Goal: Information Seeking & Learning: Learn about a topic

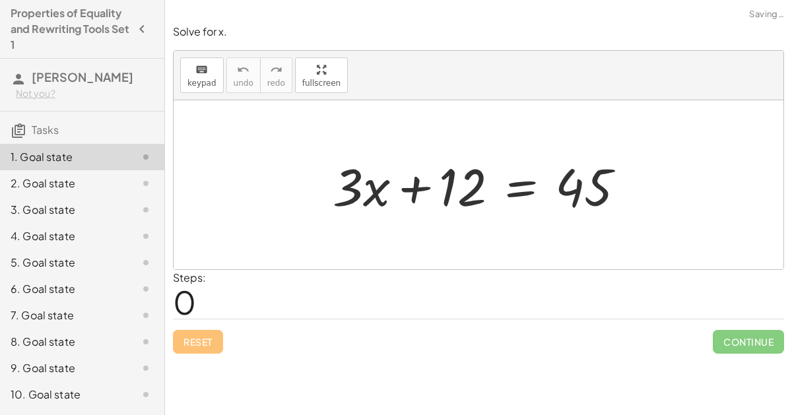
click at [424, 195] on div at bounding box center [484, 185] width 316 height 68
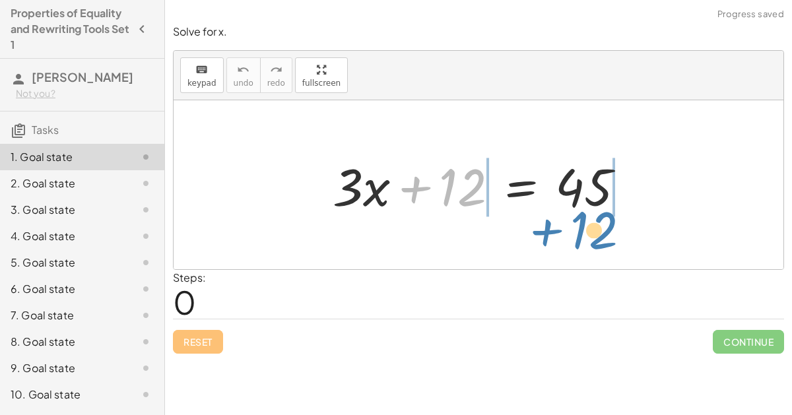
drag, startPoint x: 441, startPoint y: 181, endPoint x: 651, endPoint y: 158, distance: 210.4
click at [651, 158] on div "+ 12 + · 3 · x + 12 = 45" at bounding box center [479, 184] width 610 height 169
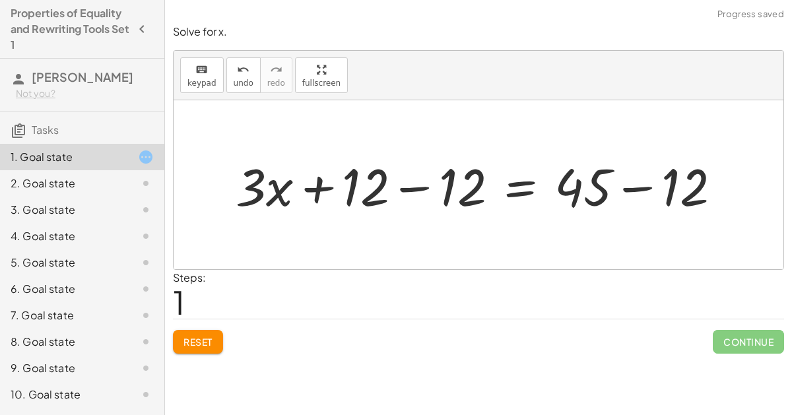
click at [646, 183] on div at bounding box center [483, 185] width 509 height 68
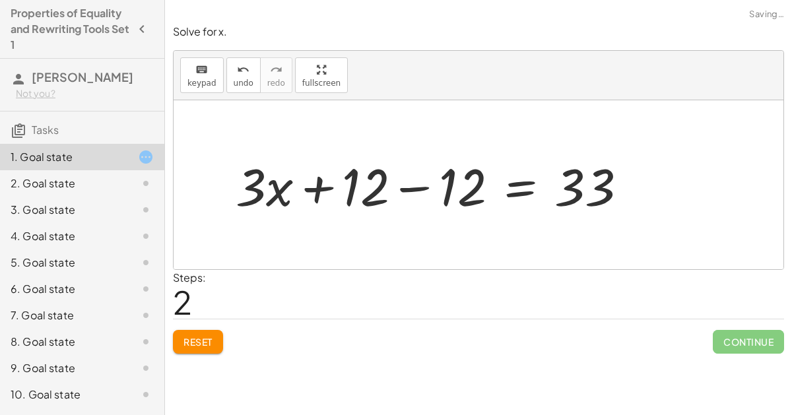
click at [414, 179] on div at bounding box center [437, 185] width 416 height 68
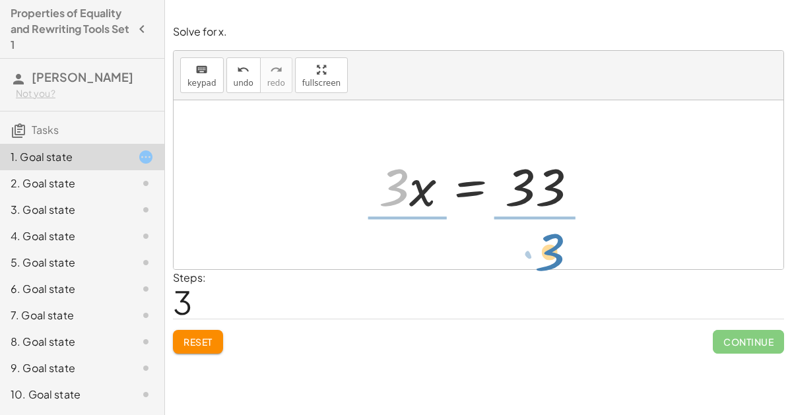
drag, startPoint x: 399, startPoint y: 193, endPoint x: 554, endPoint y: 259, distance: 168.9
click at [554, 259] on div "+ · 3 · x + 12 = 45 + · 3 · x + 12 − 12 = + 45 − 12 + · 3 · x + 12 − 12 = 33 + …" at bounding box center [479, 184] width 610 height 169
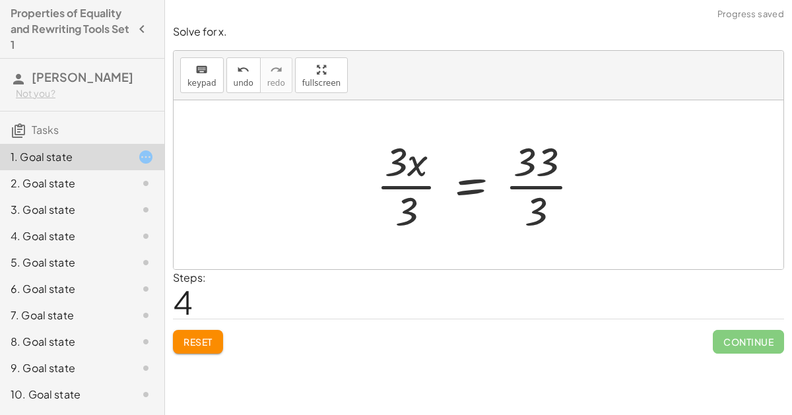
click at [414, 178] on div at bounding box center [482, 185] width 227 height 102
click at [546, 189] on div at bounding box center [500, 185] width 194 height 102
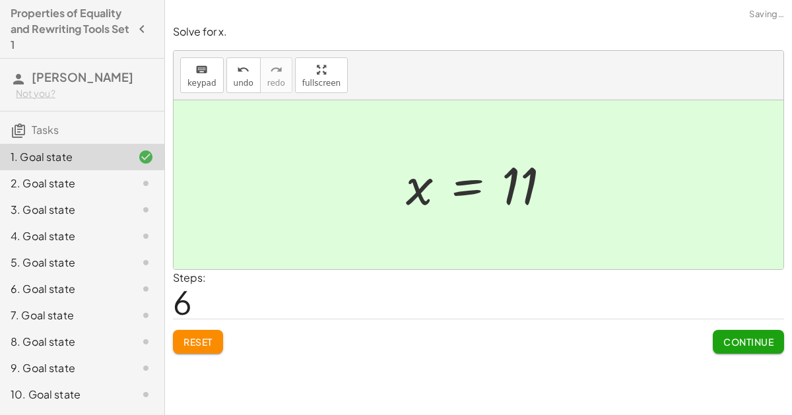
click at [745, 336] on span "Continue" at bounding box center [748, 342] width 50 height 12
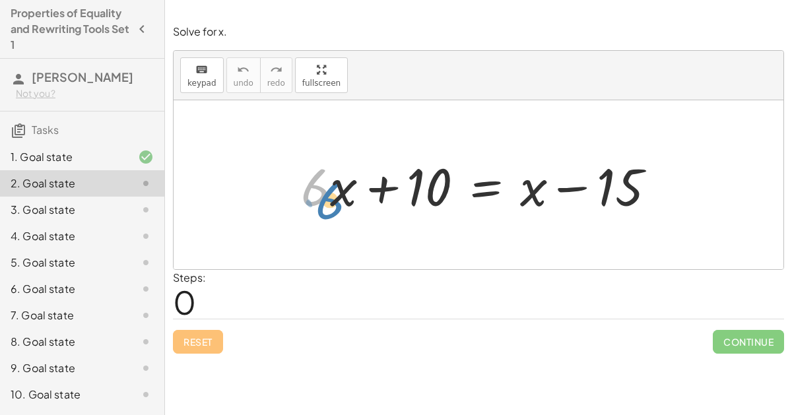
drag, startPoint x: 312, startPoint y: 181, endPoint x: 327, endPoint y: 193, distance: 19.7
click at [327, 193] on div at bounding box center [483, 185] width 378 height 68
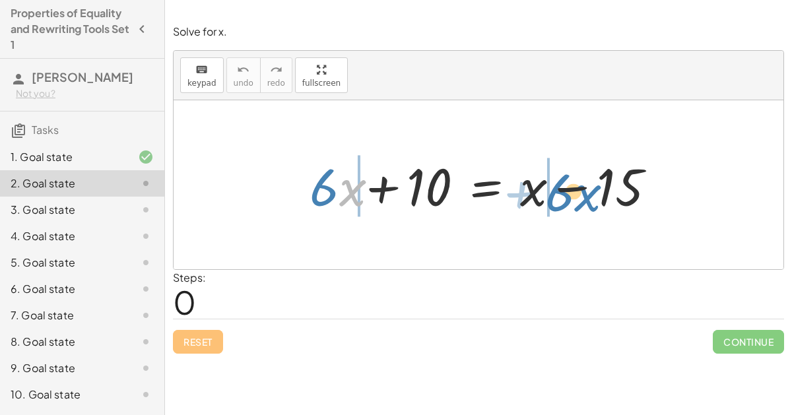
drag, startPoint x: 341, startPoint y: 188, endPoint x: 575, endPoint y: 193, distance: 234.3
click at [575, 193] on div at bounding box center [478, 185] width 369 height 68
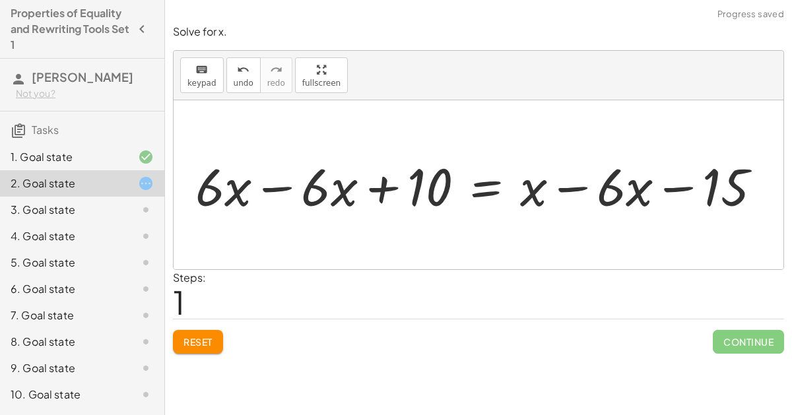
click at [568, 183] on div at bounding box center [484, 185] width 590 height 68
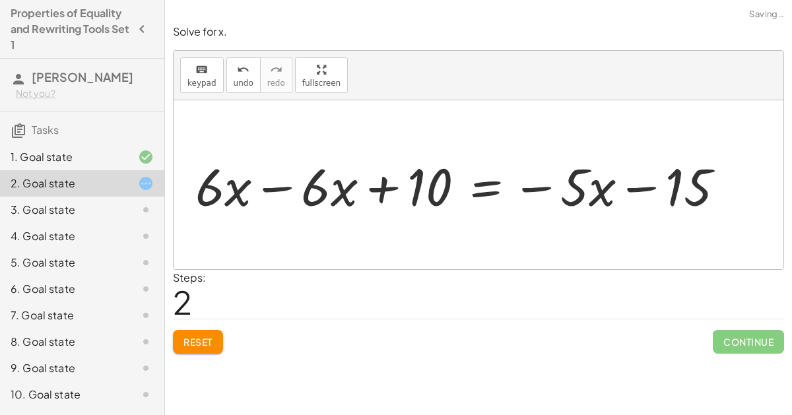
click at [265, 177] on div at bounding box center [465, 185] width 553 height 68
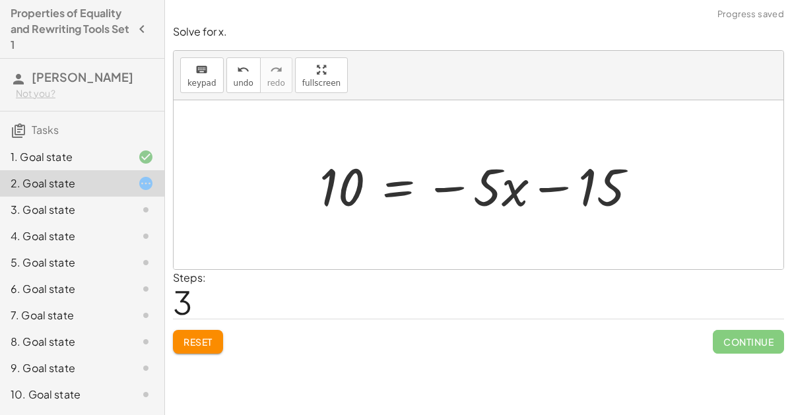
click at [435, 184] on div at bounding box center [483, 185] width 341 height 68
click at [449, 185] on div at bounding box center [483, 185] width 341 height 68
click at [547, 179] on div at bounding box center [483, 185] width 341 height 68
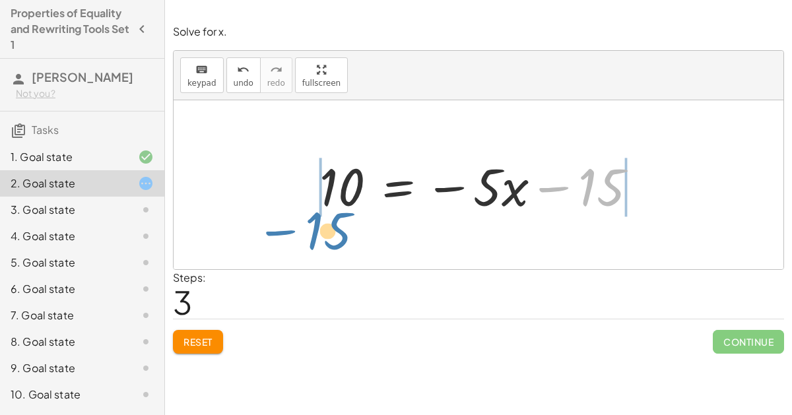
drag, startPoint x: 583, startPoint y: 179, endPoint x: 302, endPoint y: 204, distance: 281.5
click at [302, 204] on div "+ · 6 · x + 10 = + x − 15 + · 6 · x − · 6 · x + 10 = + x − · 6 · x − 15 + · 6 ·…" at bounding box center [479, 185] width 358 height 75
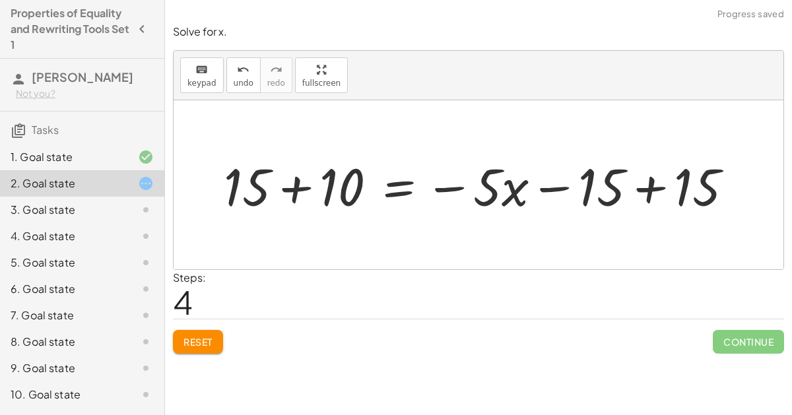
click at [288, 179] on div at bounding box center [483, 185] width 533 height 68
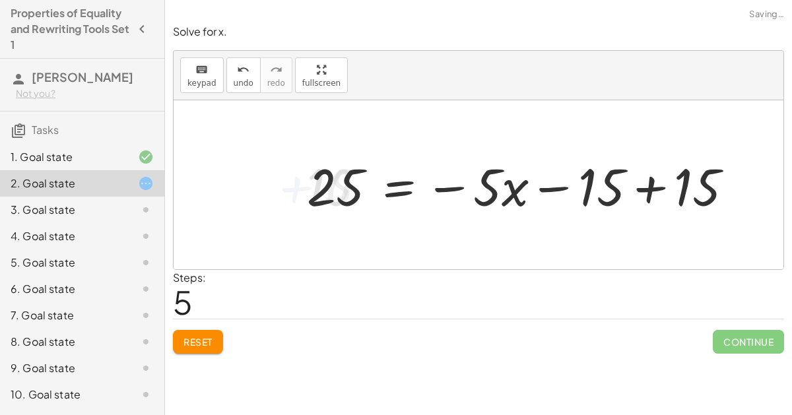
click at [656, 181] on div at bounding box center [525, 185] width 450 height 68
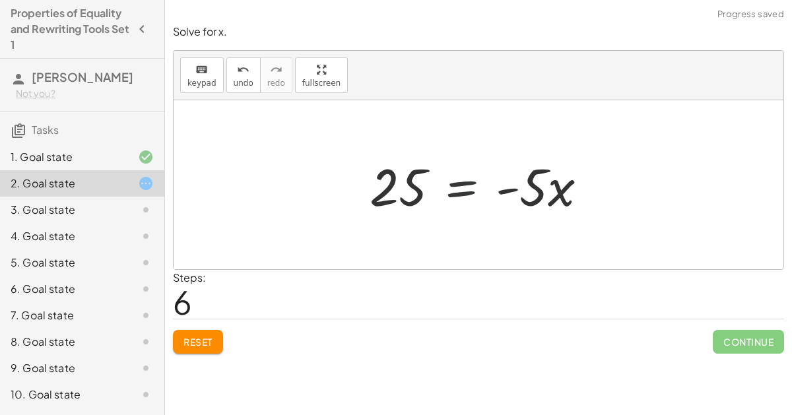
click at [476, 185] on div at bounding box center [484, 185] width 242 height 68
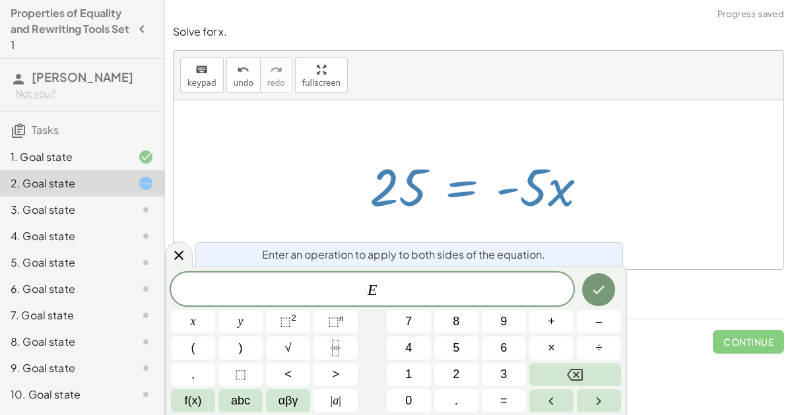
click at [538, 193] on div at bounding box center [484, 185] width 242 height 68
click at [184, 257] on icon at bounding box center [179, 255] width 16 height 16
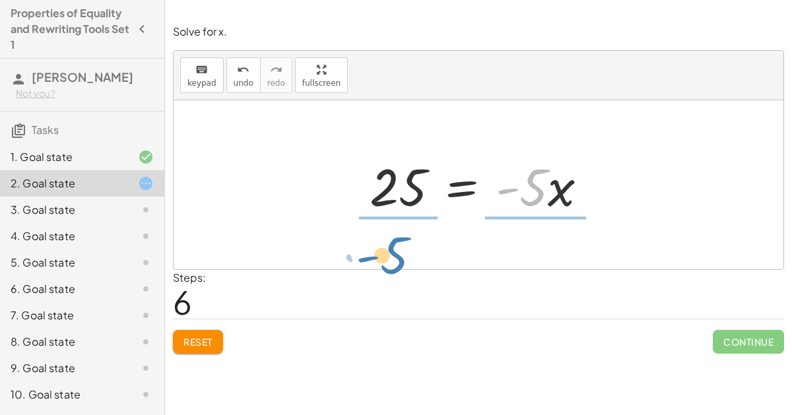
drag, startPoint x: 536, startPoint y: 179, endPoint x: 398, endPoint y: 247, distance: 154.3
click at [398, 247] on div "+ · 6 · x + 10 = + x − 15 + · 6 · x − · 6 · x + 10 = + x − · 6 · x − 15 + · 6 ·…" at bounding box center [479, 184] width 610 height 169
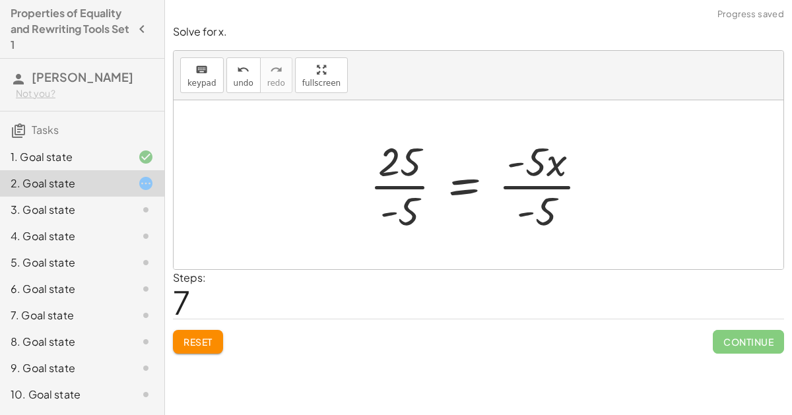
click at [389, 183] on div at bounding box center [484, 185] width 242 height 102
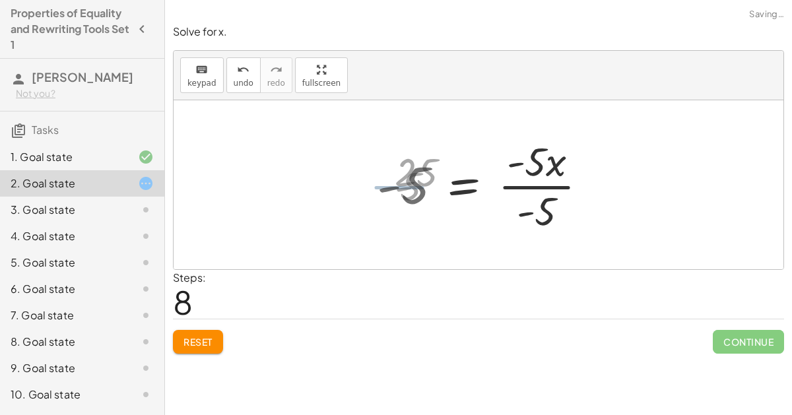
click at [536, 178] on div at bounding box center [487, 185] width 234 height 102
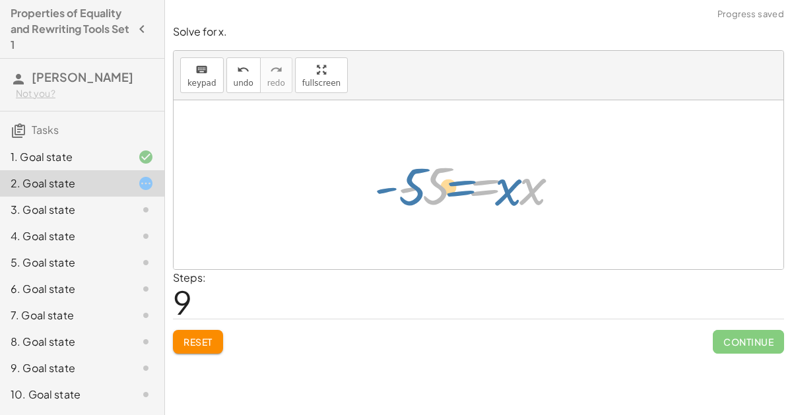
click at [513, 189] on div at bounding box center [483, 184] width 185 height 65
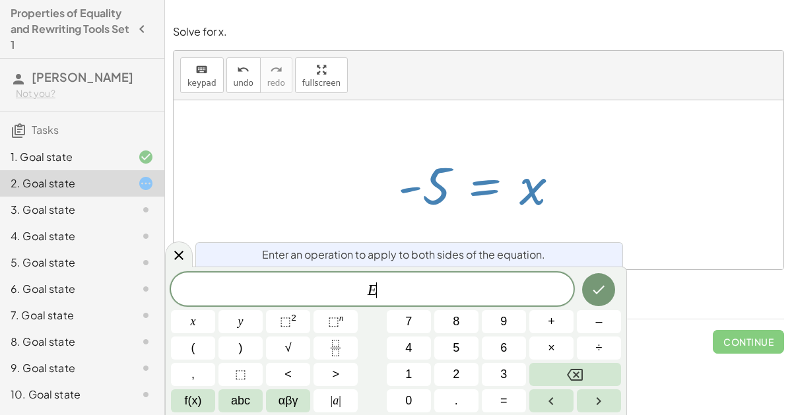
drag, startPoint x: 542, startPoint y: 187, endPoint x: 497, endPoint y: 161, distance: 52.3
click at [497, 161] on div at bounding box center [483, 184] width 185 height 65
click at [545, 187] on div at bounding box center [483, 184] width 185 height 65
click at [176, 259] on icon at bounding box center [179, 255] width 16 height 16
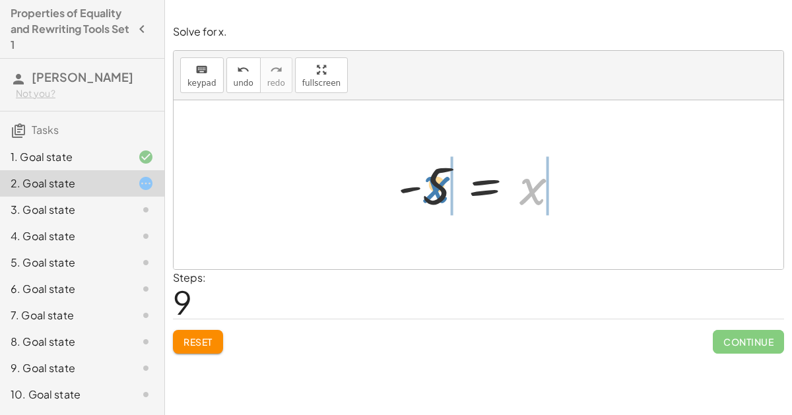
drag, startPoint x: 527, startPoint y: 193, endPoint x: 428, endPoint y: 193, distance: 99.6
click at [428, 193] on div at bounding box center [483, 184] width 185 height 65
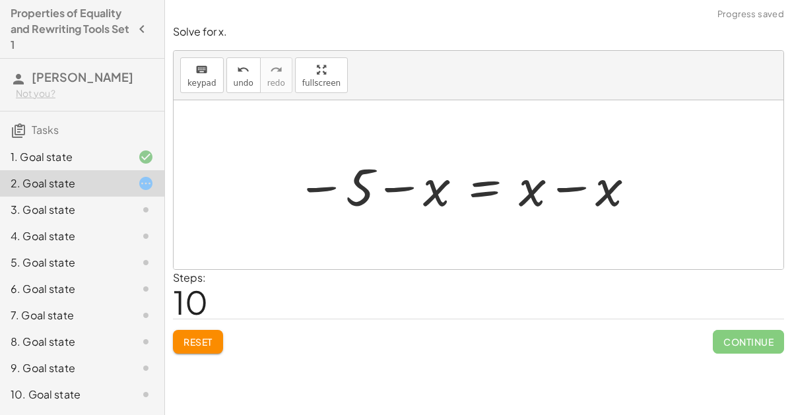
click at [389, 186] on div at bounding box center [467, 185] width 354 height 68
drag, startPoint x: 356, startPoint y: 185, endPoint x: 637, endPoint y: 166, distance: 281.1
click at [637, 166] on div at bounding box center [467, 185] width 354 height 68
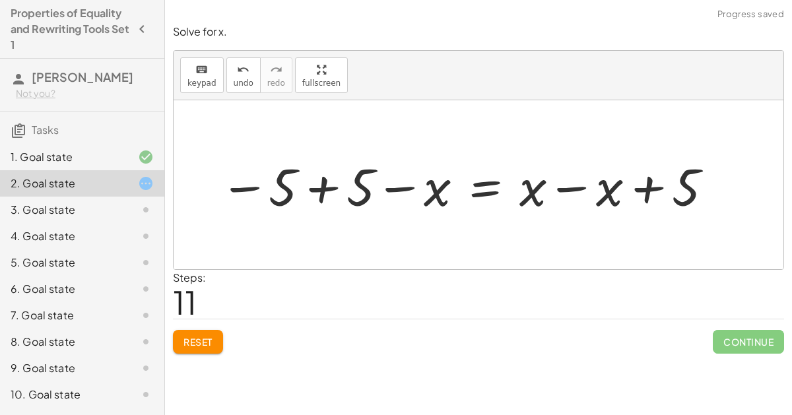
click at [618, 192] on div at bounding box center [466, 185] width 509 height 68
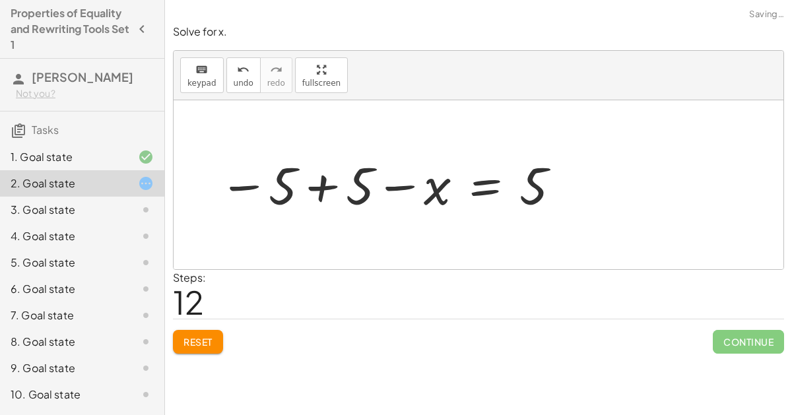
click at [399, 183] on div at bounding box center [390, 184] width 356 height 65
click at [313, 195] on div at bounding box center [390, 184] width 356 height 65
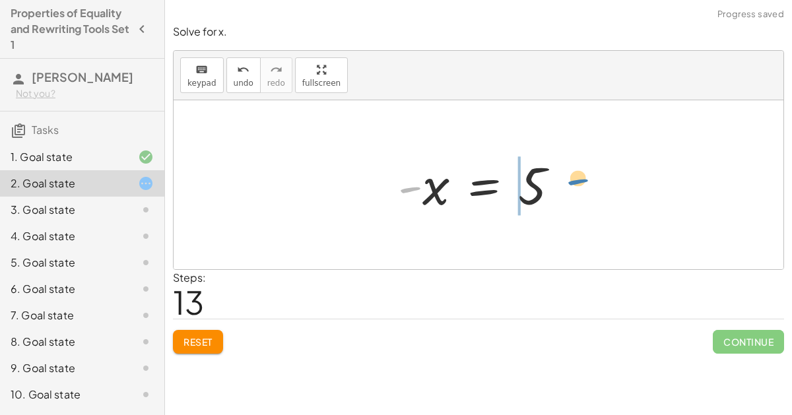
drag, startPoint x: 414, startPoint y: 187, endPoint x: 531, endPoint y: 183, distance: 117.5
click at [531, 183] on div at bounding box center [483, 184] width 185 height 65
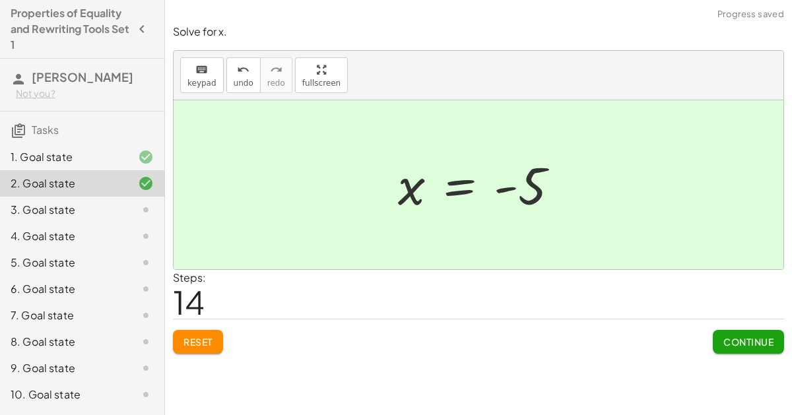
click at [746, 336] on span "Continue" at bounding box center [748, 342] width 50 height 12
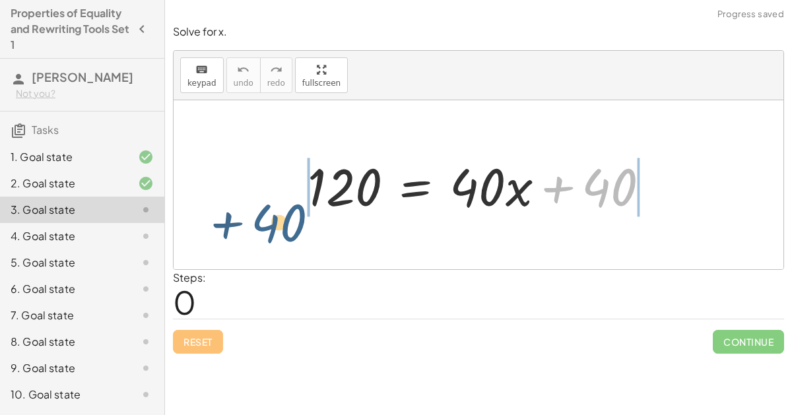
drag, startPoint x: 594, startPoint y: 185, endPoint x: 279, endPoint y: 214, distance: 316.0
click at [279, 214] on div "+ 40 120 = + · 40 · x + 40" at bounding box center [479, 184] width 610 height 169
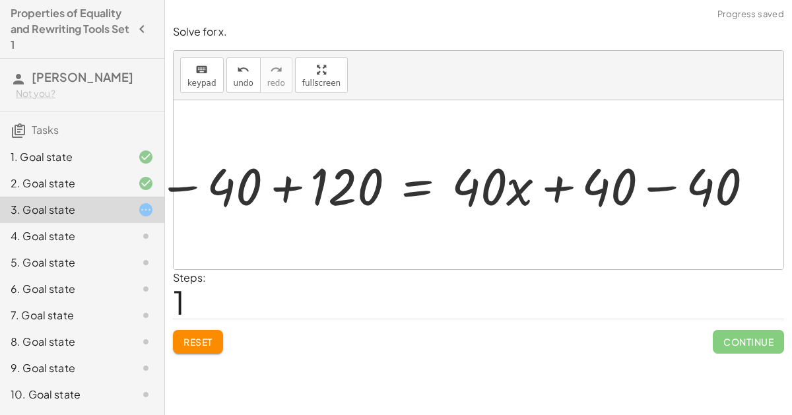
click at [259, 173] on div at bounding box center [451, 184] width 508 height 57
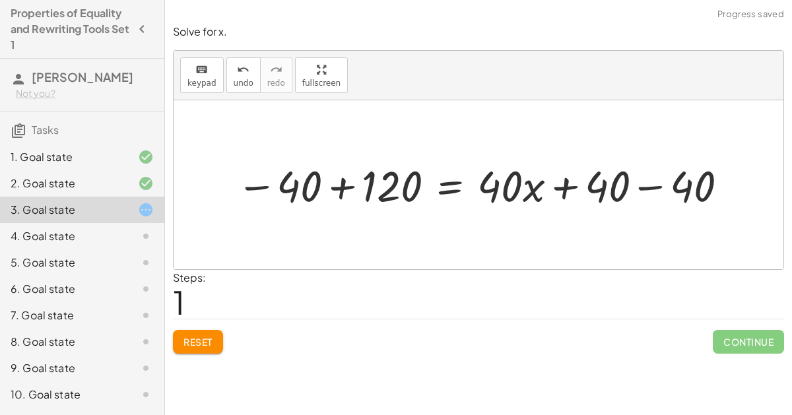
click at [340, 177] on div at bounding box center [484, 184] width 508 height 57
click at [630, 181] on div at bounding box center [556, 184] width 377 height 57
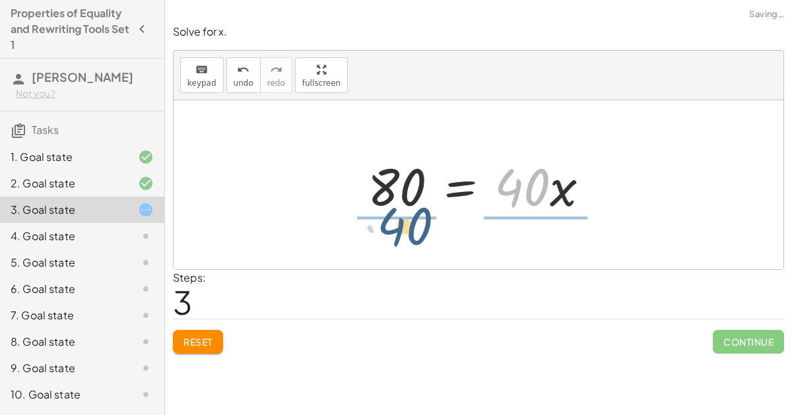
drag, startPoint x: 522, startPoint y: 183, endPoint x: 404, endPoint y: 222, distance: 123.7
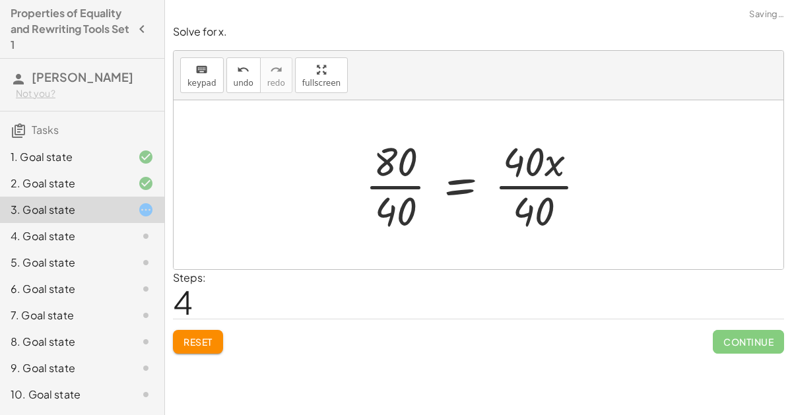
click at [407, 179] on div at bounding box center [480, 185] width 245 height 102
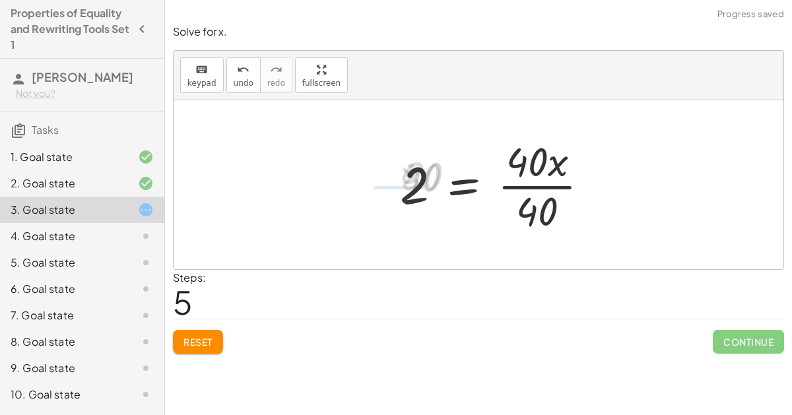
click at [519, 177] on div at bounding box center [499, 185] width 213 height 102
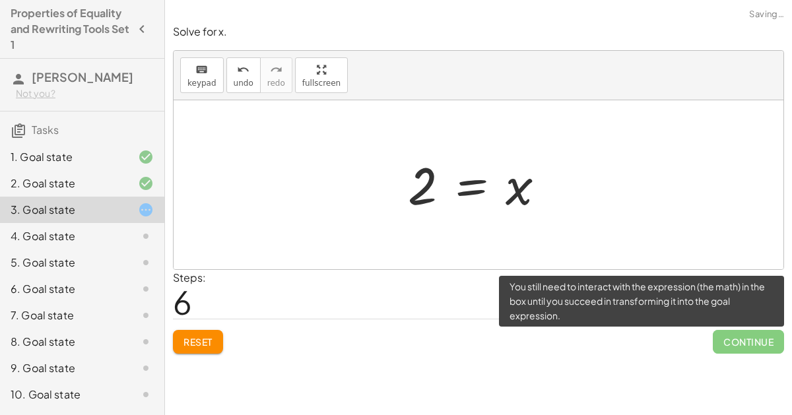
click at [762, 330] on span "Continue" at bounding box center [748, 342] width 71 height 24
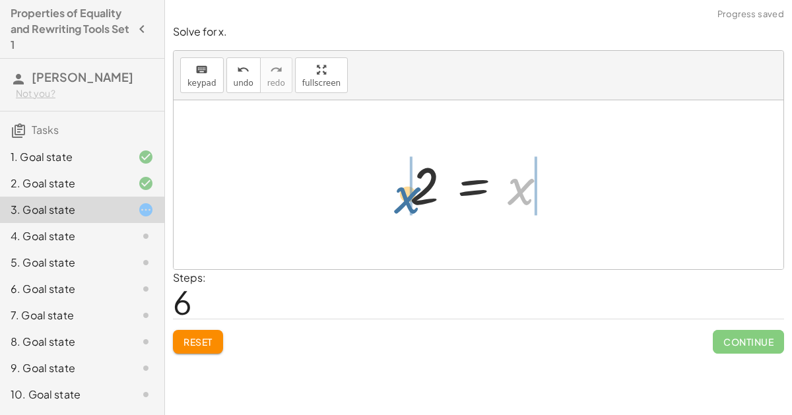
drag, startPoint x: 516, startPoint y: 187, endPoint x: 403, endPoint y: 195, distance: 113.1
click at [403, 195] on div at bounding box center [483, 184] width 161 height 65
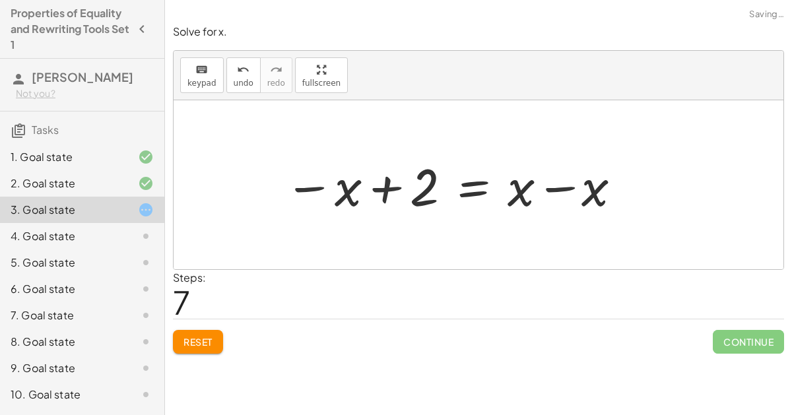
click at [376, 174] on div at bounding box center [455, 185] width 354 height 68
click at [323, 185] on div at bounding box center [455, 185] width 354 height 68
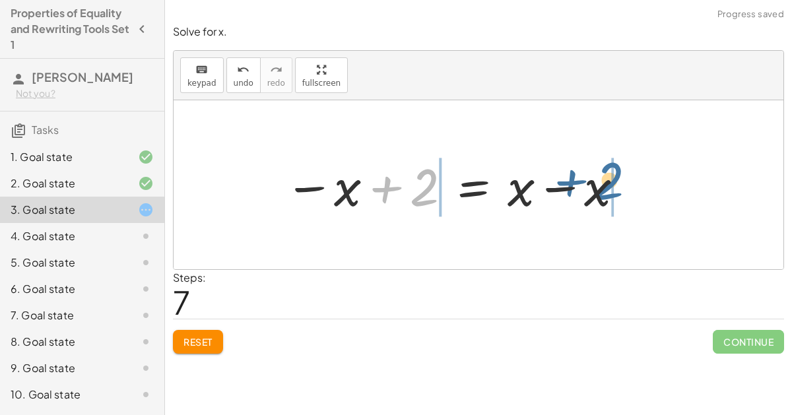
drag, startPoint x: 427, startPoint y: 184, endPoint x: 612, endPoint y: 177, distance: 185.5
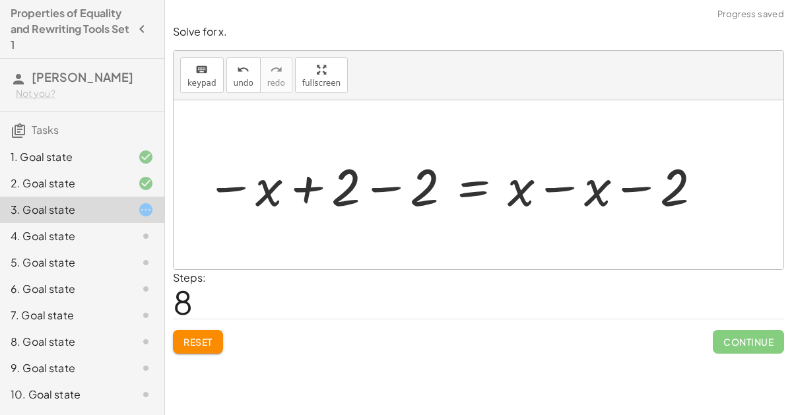
click at [617, 182] on div at bounding box center [454, 185] width 511 height 68
click at [563, 183] on div at bounding box center [454, 185] width 511 height 68
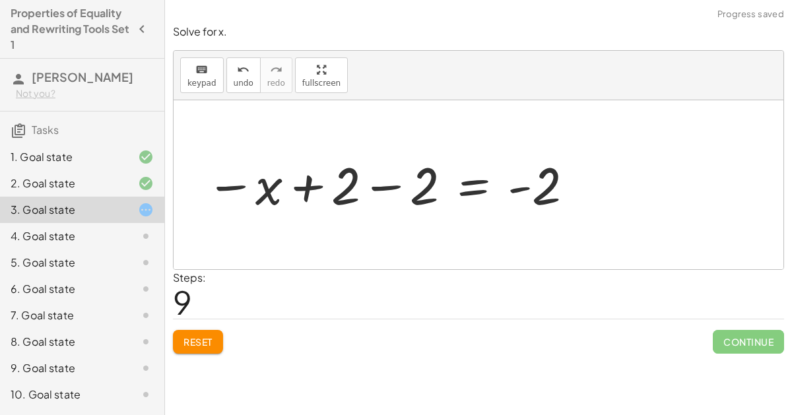
click at [361, 184] on div at bounding box center [390, 184] width 382 height 65
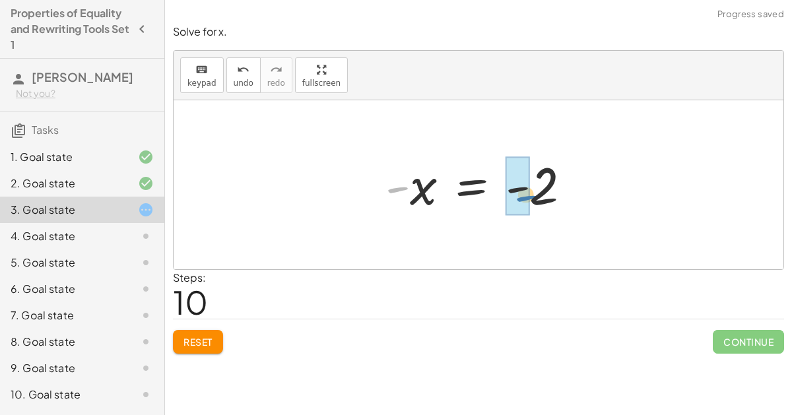
drag, startPoint x: 396, startPoint y: 183, endPoint x: 527, endPoint y: 191, distance: 130.9
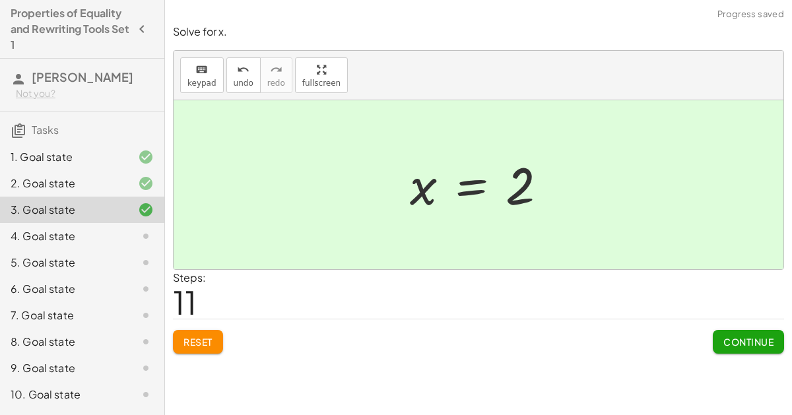
click at [755, 336] on span "Continue" at bounding box center [748, 342] width 50 height 12
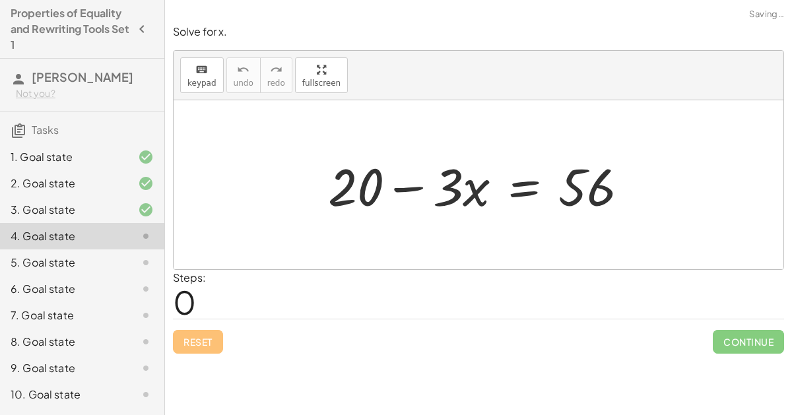
click at [396, 189] on div at bounding box center [483, 185] width 325 height 68
click at [349, 175] on div at bounding box center [483, 185] width 325 height 68
click at [418, 190] on div at bounding box center [483, 185] width 325 height 68
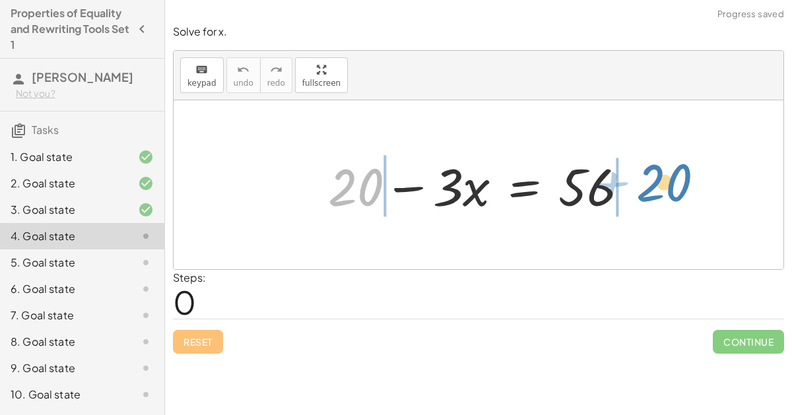
drag, startPoint x: 369, startPoint y: 183, endPoint x: 674, endPoint y: 174, distance: 305.0
click at [674, 174] on div "+ 20 + 20 − · 3 · x = 56" at bounding box center [479, 184] width 610 height 169
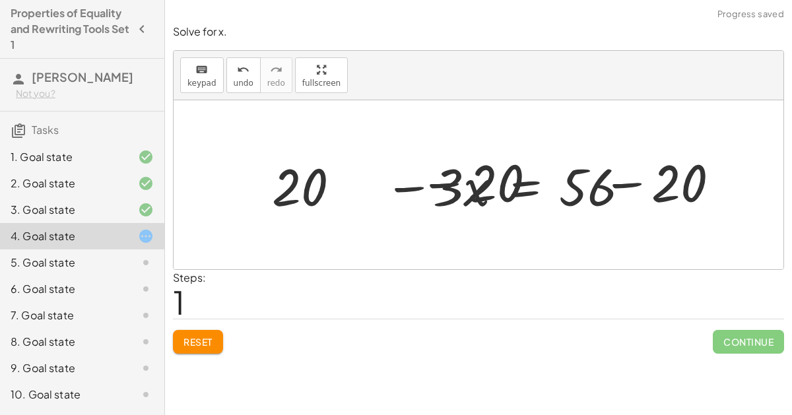
click at [653, 176] on div at bounding box center [484, 185] width 534 height 68
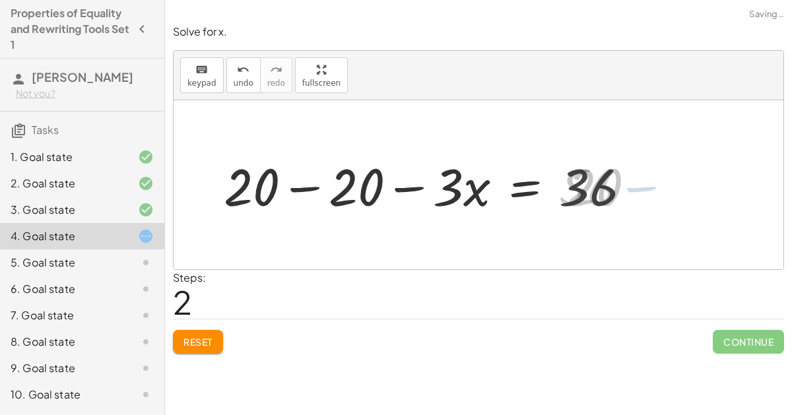
click at [362, 185] on div at bounding box center [432, 185] width 431 height 68
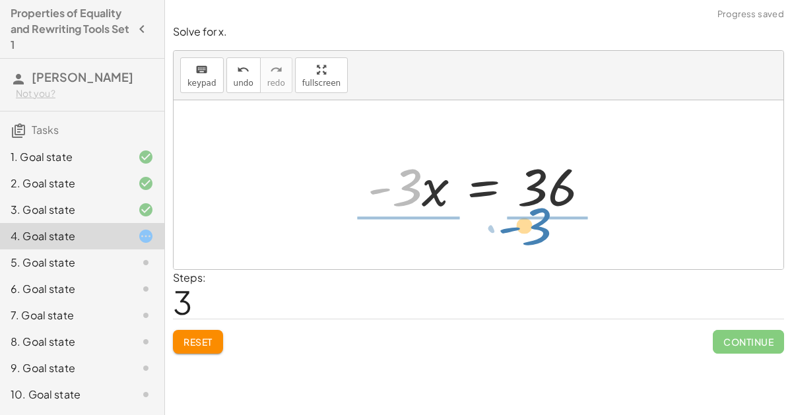
drag, startPoint x: 406, startPoint y: 187, endPoint x: 544, endPoint y: 225, distance: 142.5
click at [544, 225] on div "+ 20 − · 3 · x = 56 + 20 − 20 − · 3 · x = + 56 − 20 + 20 − 20 − · 3 · x = 36 + …" at bounding box center [479, 184] width 610 height 169
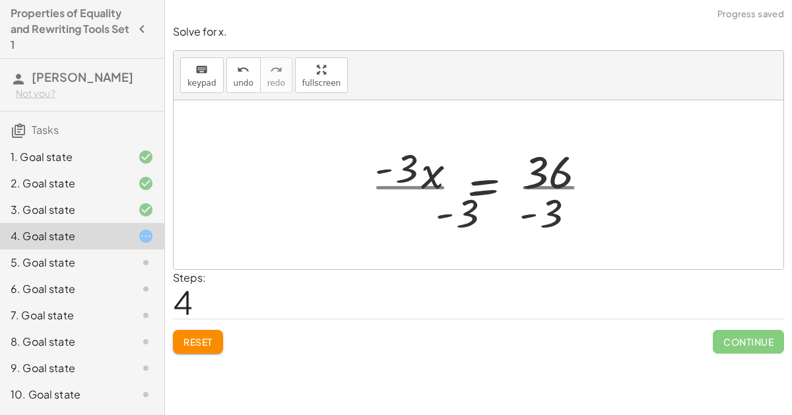
click at [553, 207] on div at bounding box center [486, 185] width 245 height 102
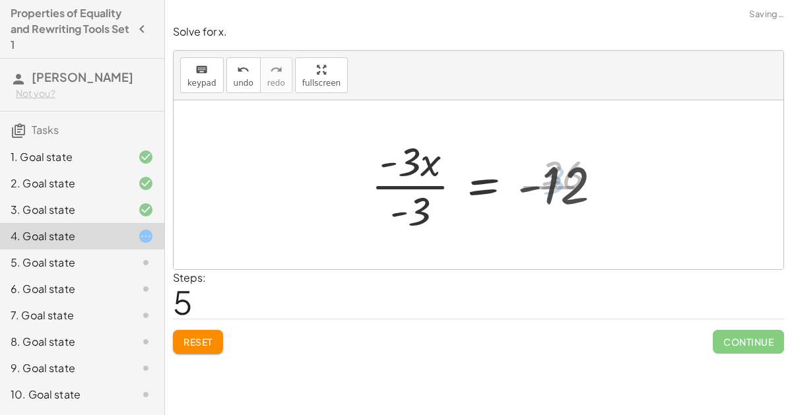
click at [415, 177] on div at bounding box center [491, 185] width 255 height 102
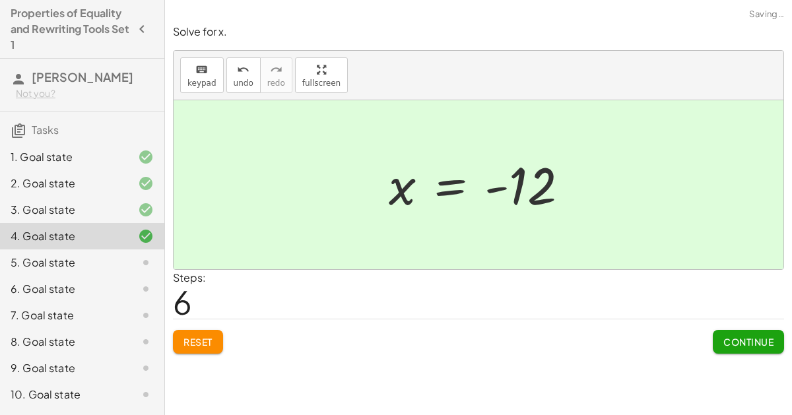
click at [742, 336] on span "Continue" at bounding box center [748, 342] width 50 height 12
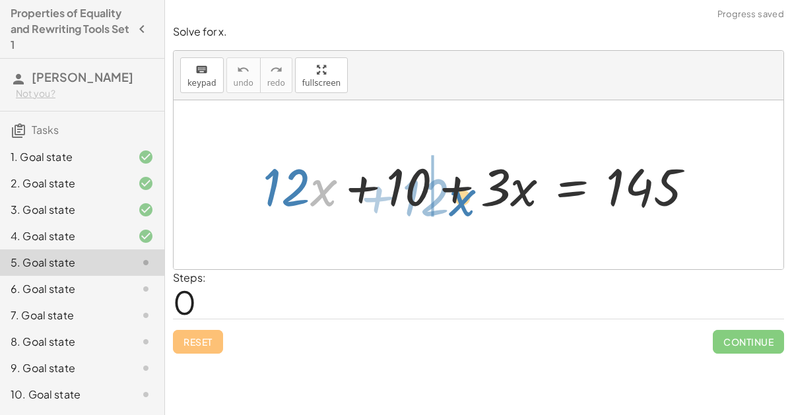
drag, startPoint x: 321, startPoint y: 193, endPoint x: 467, endPoint y: 198, distance: 145.9
click at [467, 198] on div at bounding box center [483, 185] width 455 height 68
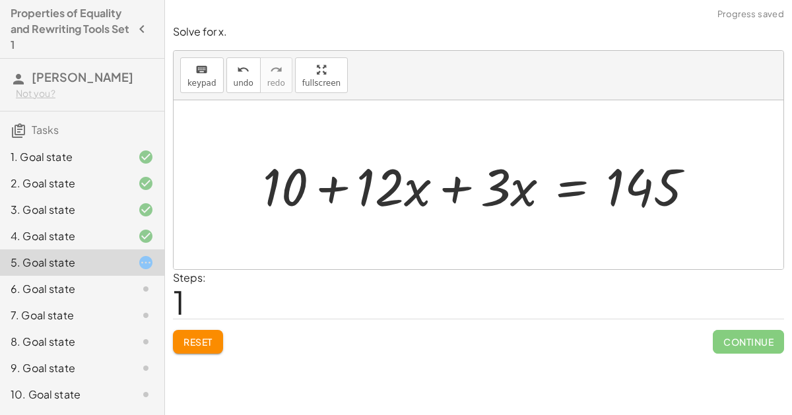
click at [452, 187] on div at bounding box center [483, 185] width 455 height 68
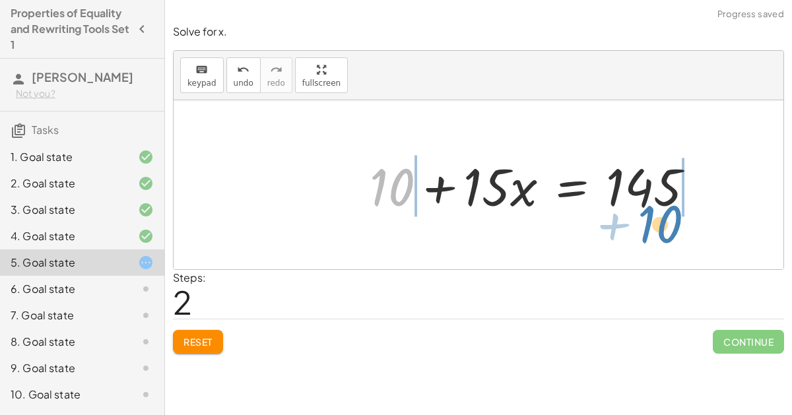
drag, startPoint x: 382, startPoint y: 179, endPoint x: 650, endPoint y: 216, distance: 270.4
click at [650, 216] on div "+ · 12 · x + 10 + · 3 · x = 145 + 10 + · 12 · x + · 3 · x = 145 + 10 + · x + 10…" at bounding box center [479, 184] width 610 height 169
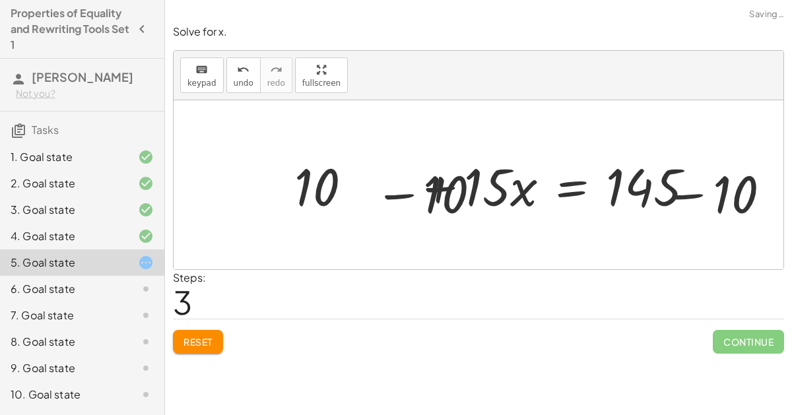
click at [688, 179] on div at bounding box center [537, 185] width 536 height 68
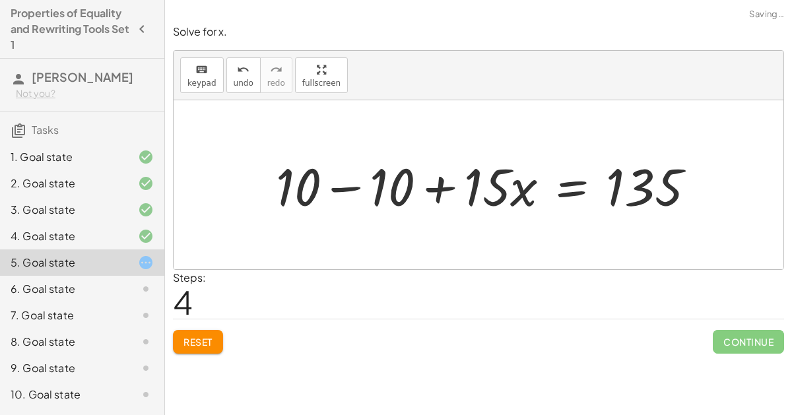
click at [387, 193] on div at bounding box center [490, 185] width 443 height 68
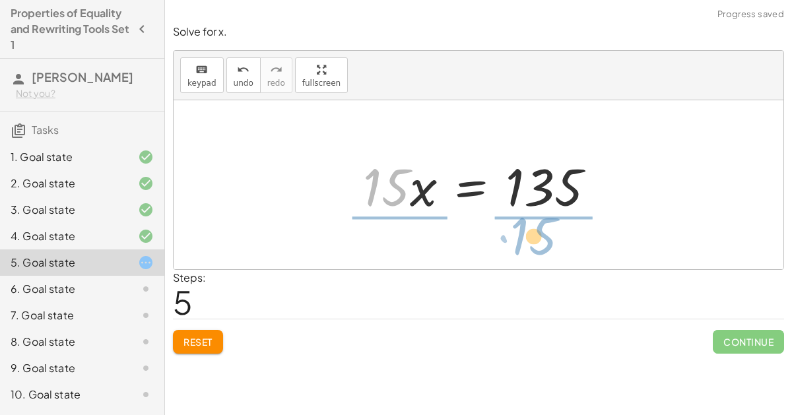
drag, startPoint x: 486, startPoint y: 193, endPoint x: 635, endPoint y: 243, distance: 157.1
click at [635, 243] on div "+ · 12 · x + 10 + · 3 · x = 145 + 10 + · 12 · x + · 3 · x = 145 + 10 + · 15 · x…" at bounding box center [479, 184] width 610 height 169
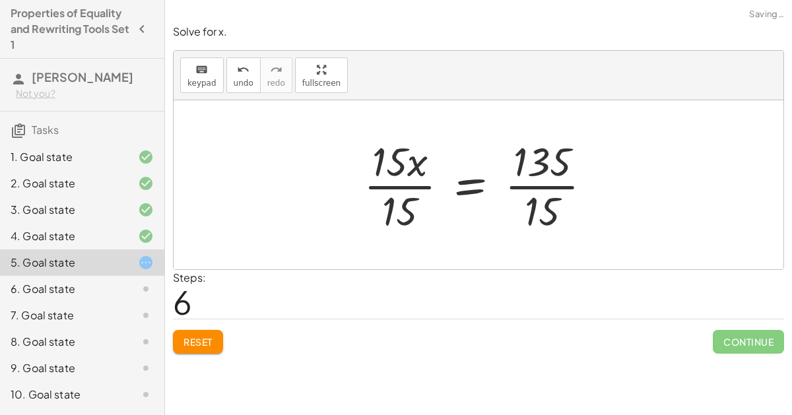
click at [527, 179] on div at bounding box center [483, 185] width 252 height 102
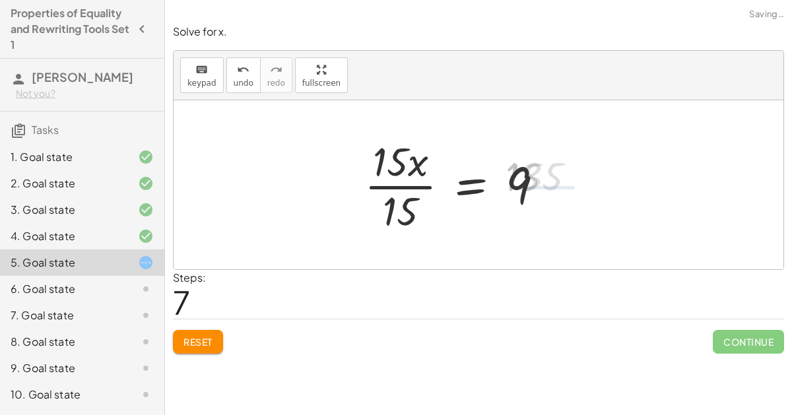
click at [403, 181] on div at bounding box center [459, 185] width 203 height 102
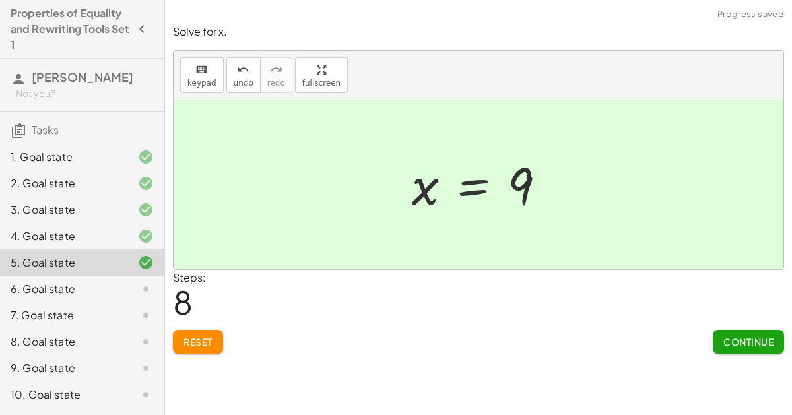
click at [754, 334] on button "Continue" at bounding box center [748, 342] width 71 height 24
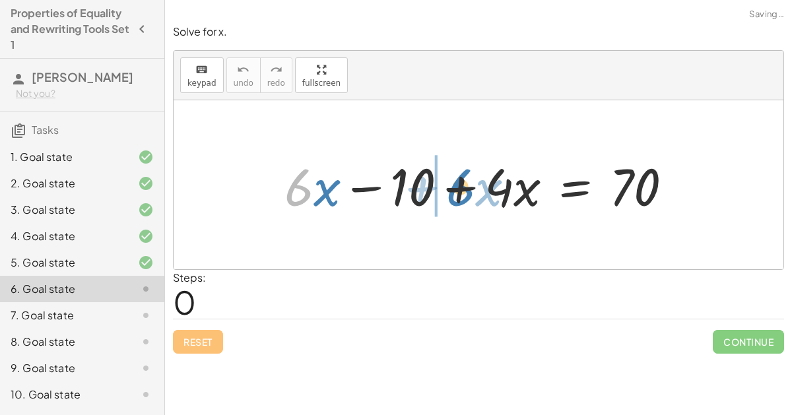
drag, startPoint x: 301, startPoint y: 189, endPoint x: 466, endPoint y: 189, distance: 165.6
click at [466, 189] on div at bounding box center [484, 185] width 412 height 68
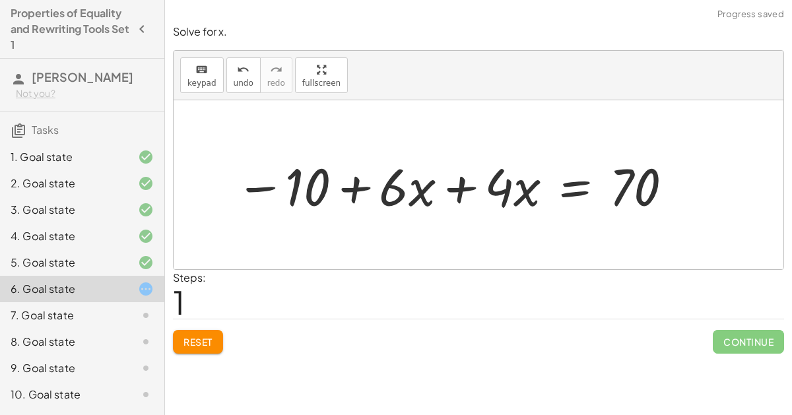
click at [464, 187] on div at bounding box center [455, 185] width 452 height 68
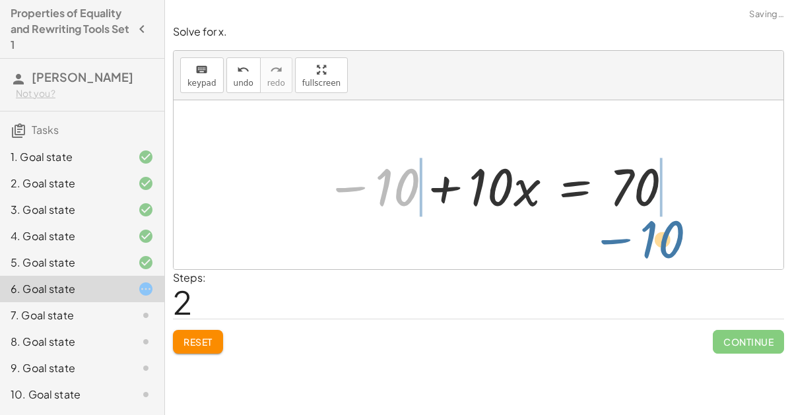
drag, startPoint x: 391, startPoint y: 185, endPoint x: 656, endPoint y: 237, distance: 271.0
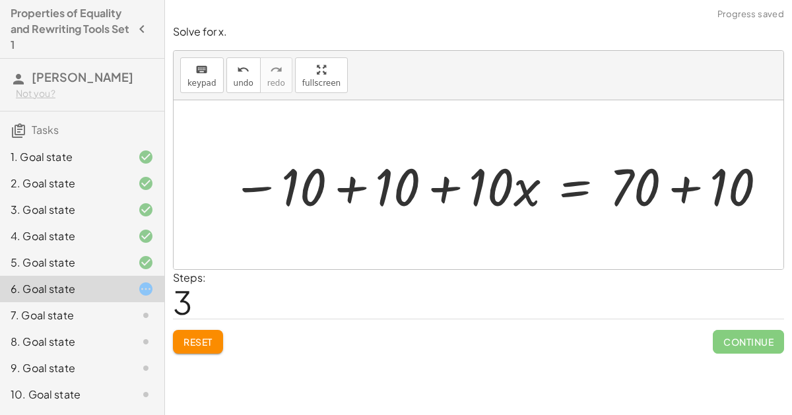
click at [703, 189] on div at bounding box center [500, 185] width 550 height 68
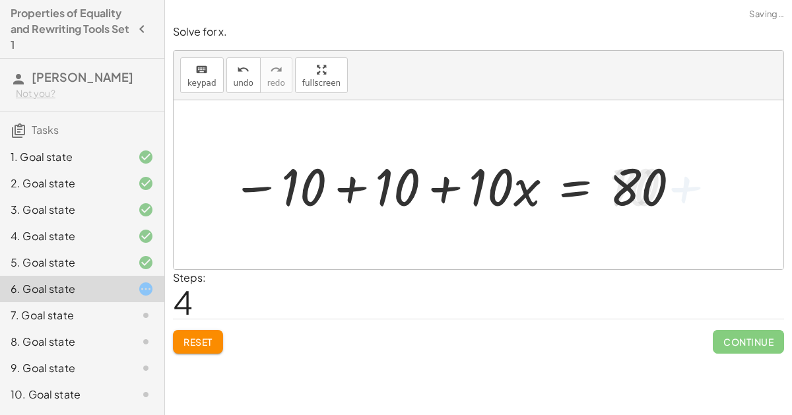
click at [361, 188] on div at bounding box center [456, 185] width 463 height 68
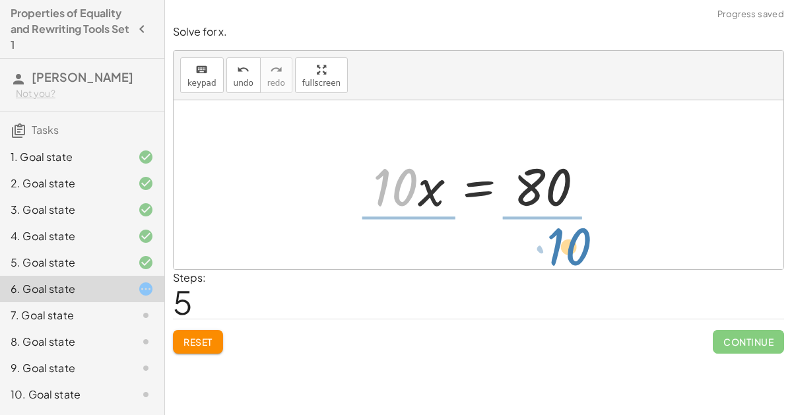
drag, startPoint x: 471, startPoint y: 194, endPoint x: 641, endPoint y: 255, distance: 180.1
click at [641, 255] on div "+ · 6 · x − 10 + · 4 · x = 70 − 10 + · 6 · x + · 4 · x = 70 − 10 + · 10 · x = 7…" at bounding box center [479, 184] width 610 height 169
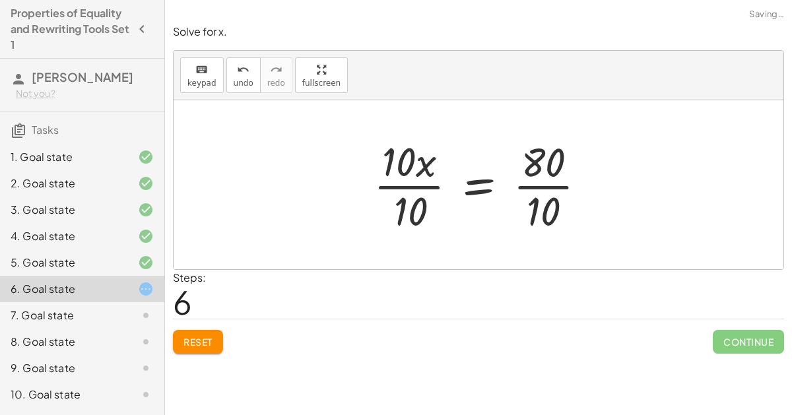
click at [546, 178] on div at bounding box center [485, 185] width 237 height 102
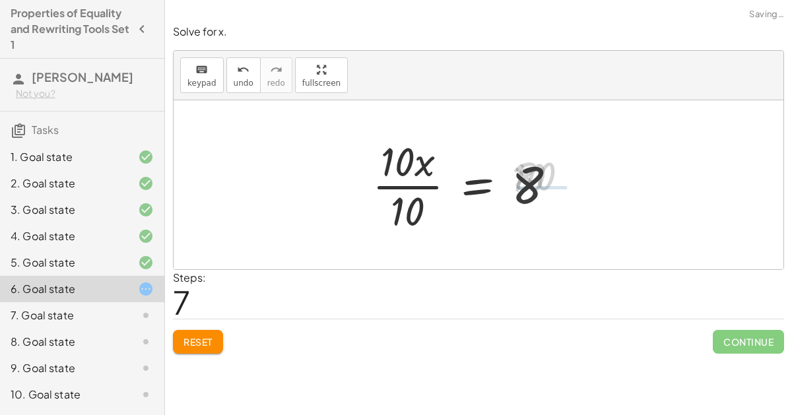
click at [412, 167] on div at bounding box center [470, 185] width 208 height 102
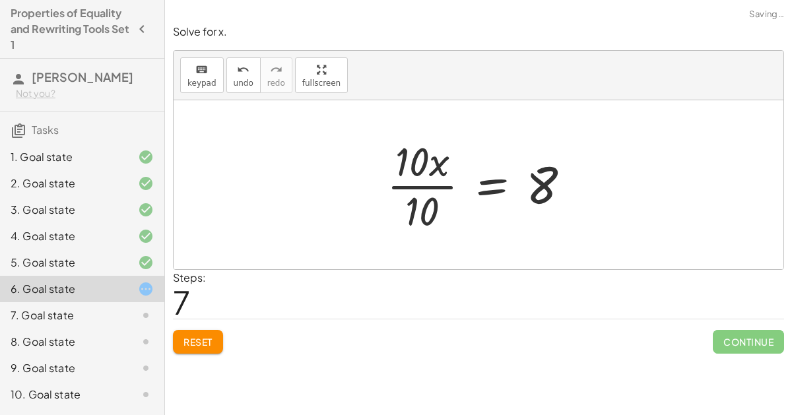
click at [425, 187] on div at bounding box center [484, 185] width 208 height 102
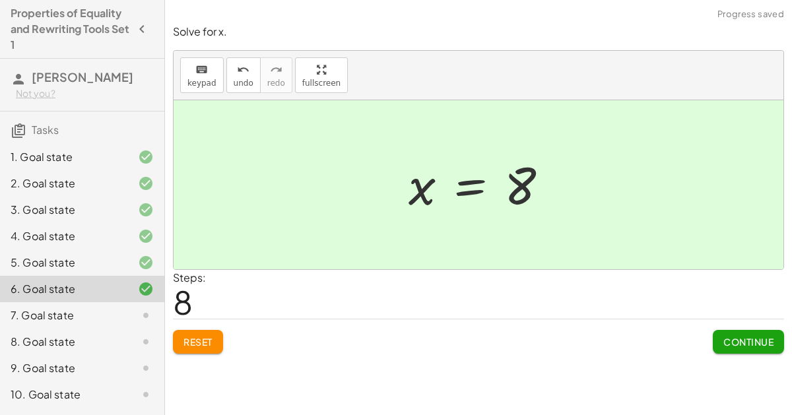
click at [752, 333] on button "Continue" at bounding box center [748, 342] width 71 height 24
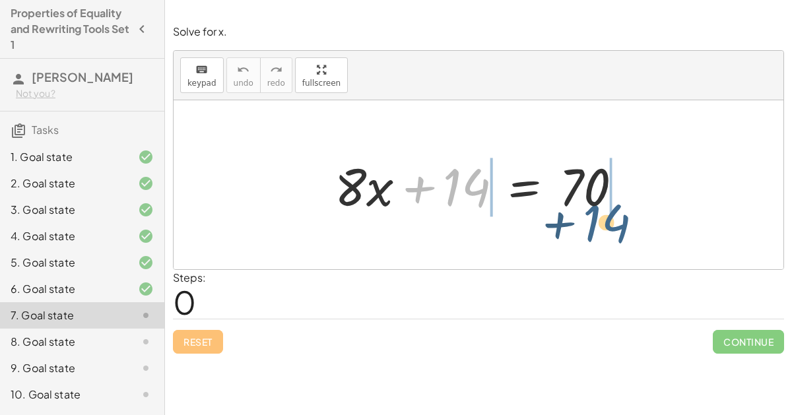
drag, startPoint x: 447, startPoint y: 190, endPoint x: 588, endPoint y: 226, distance: 145.1
click at [588, 226] on div "+ 14 + · 8 · x + 14 = 70" at bounding box center [479, 184] width 610 height 169
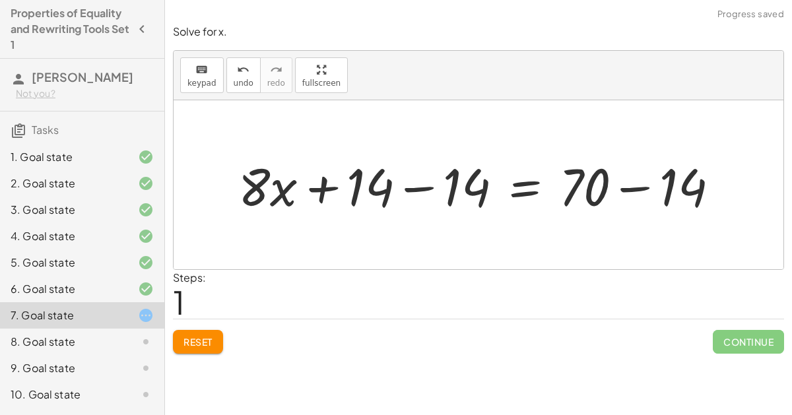
click at [624, 188] on div at bounding box center [484, 185] width 504 height 68
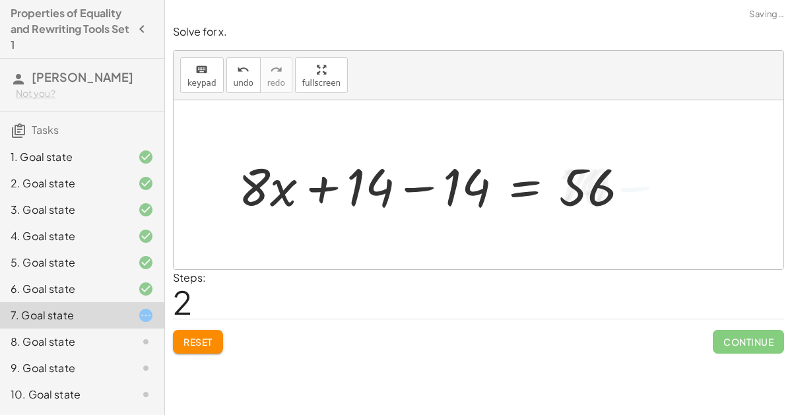
click at [420, 184] on div at bounding box center [439, 185] width 414 height 68
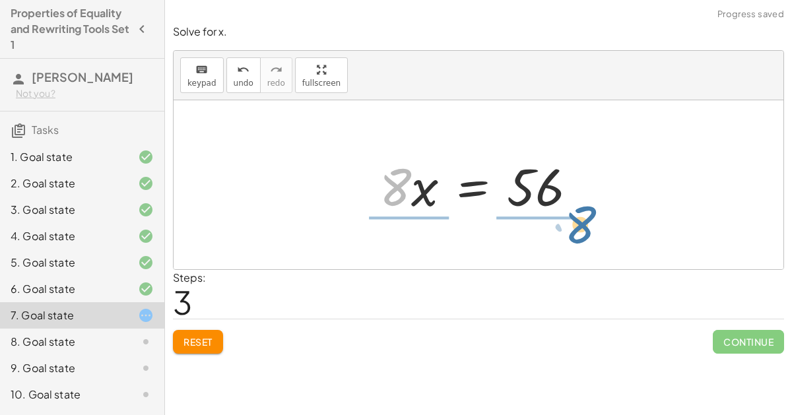
drag, startPoint x: 403, startPoint y: 185, endPoint x: 584, endPoint y: 234, distance: 187.3
click at [584, 234] on div "+ · 8 · x + 14 = 70 + · 8 · x + 14 − 14 = + 70 − 14 + · 8 · x + 14 − 14 = 56 + …" at bounding box center [479, 184] width 610 height 169
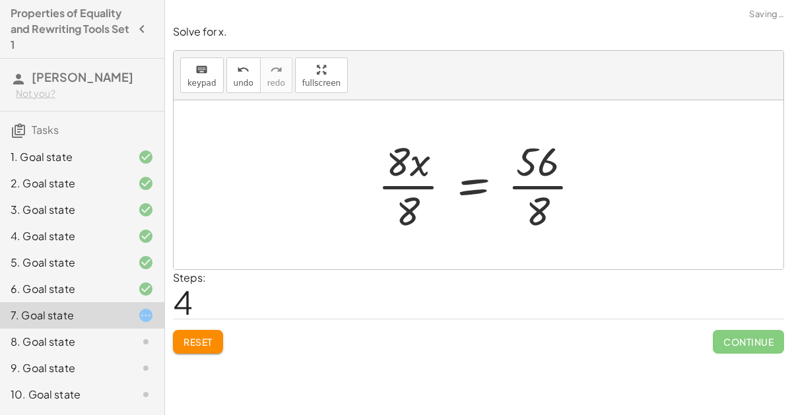
click at [546, 191] on div at bounding box center [484, 185] width 226 height 102
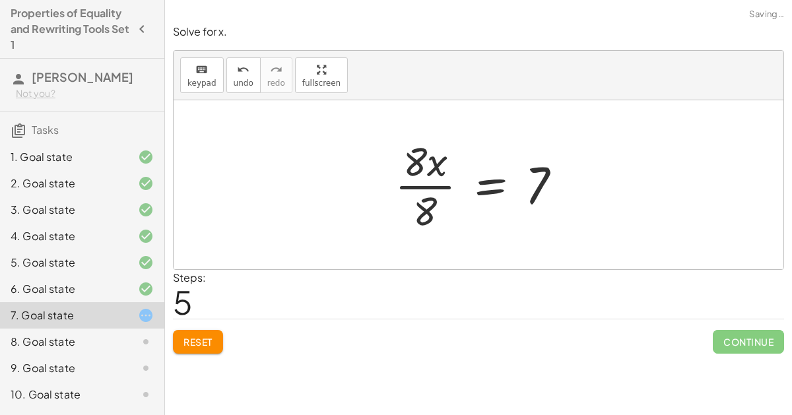
click at [384, 174] on div "+ · 8 · x + 14 = 70 + · 8 · x + 14 − 14 = + 70 − 14 + · 8 · x + 14 − 14 = 56 + …" at bounding box center [478, 185] width 207 height 108
click at [420, 179] on div at bounding box center [484, 185] width 191 height 102
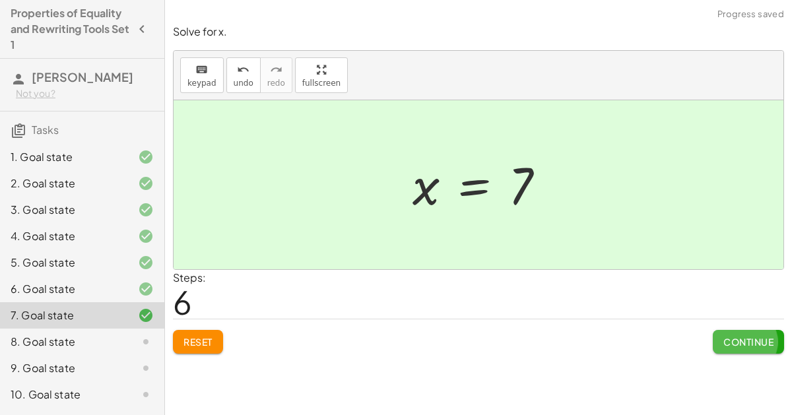
click at [731, 334] on button "Continue" at bounding box center [748, 342] width 71 height 24
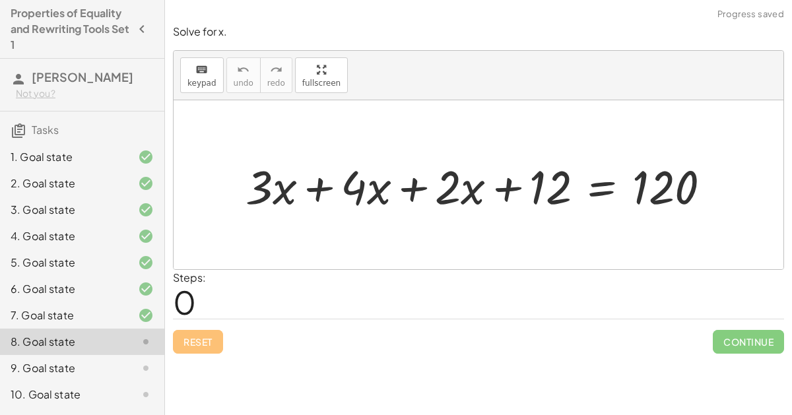
click at [305, 183] on div at bounding box center [483, 184] width 489 height 61
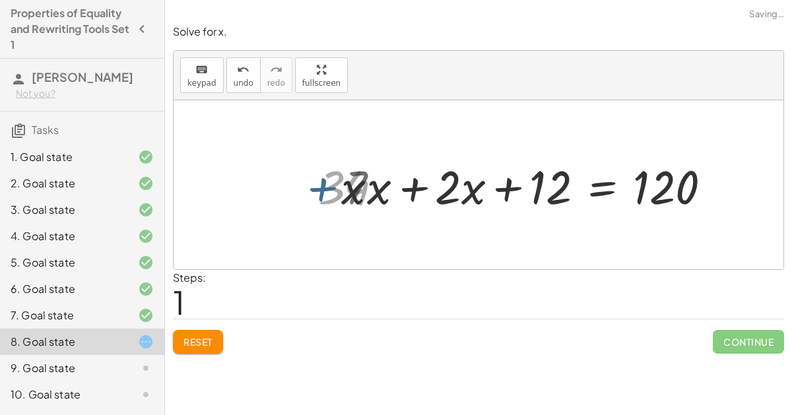
click at [399, 185] on div at bounding box center [532, 184] width 389 height 61
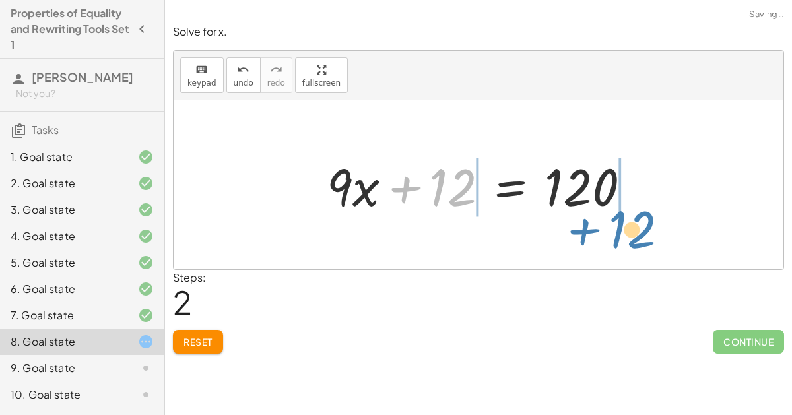
drag, startPoint x: 520, startPoint y: 183, endPoint x: 701, endPoint y: 224, distance: 185.4
click at [701, 224] on div "+ · 3 · x + · 4 · x + · 2 · x + 12 = 120 + · 7 · x + · 2 · x + 12 = 120 + 12 + …" at bounding box center [479, 184] width 610 height 169
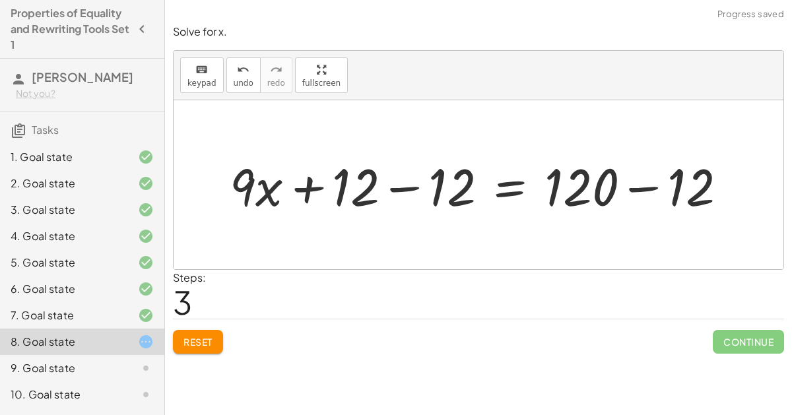
click at [655, 197] on div at bounding box center [483, 185] width 521 height 68
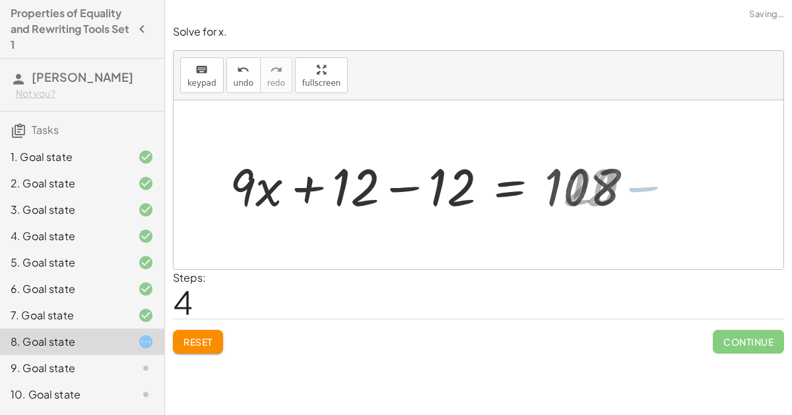
click at [428, 191] on div at bounding box center [436, 185] width 427 height 68
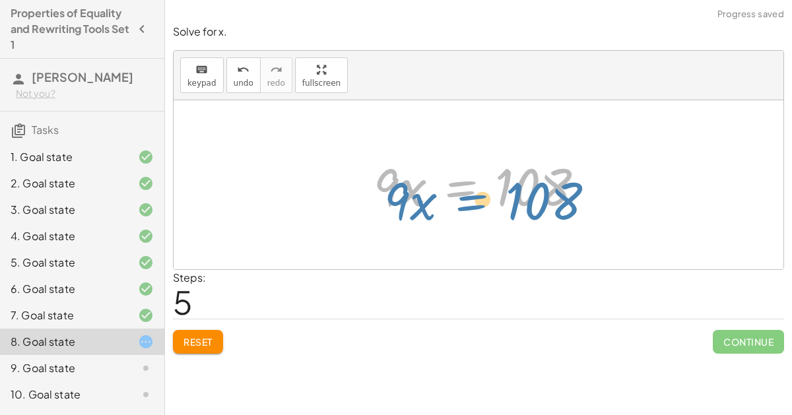
drag, startPoint x: 437, startPoint y: 189, endPoint x: 378, endPoint y: 170, distance: 62.2
click at [378, 170] on div at bounding box center [484, 185] width 234 height 68
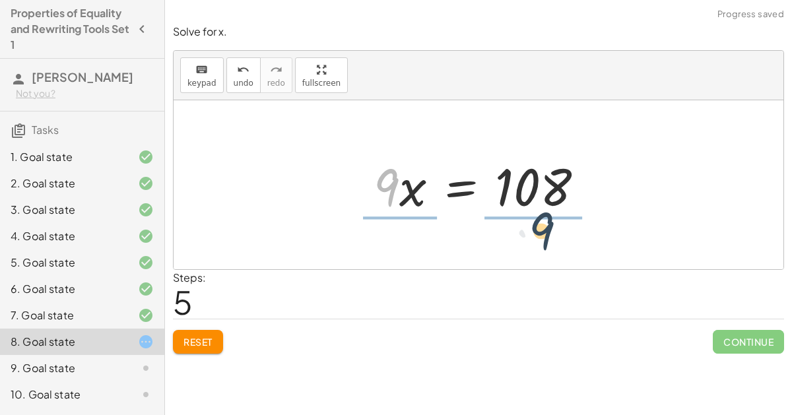
drag, startPoint x: 391, startPoint y: 182, endPoint x: 552, endPoint y: 224, distance: 167.1
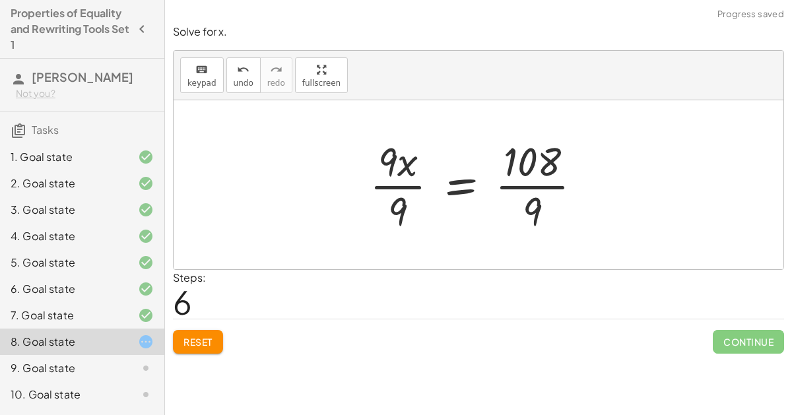
click at [529, 174] on div at bounding box center [481, 185] width 236 height 102
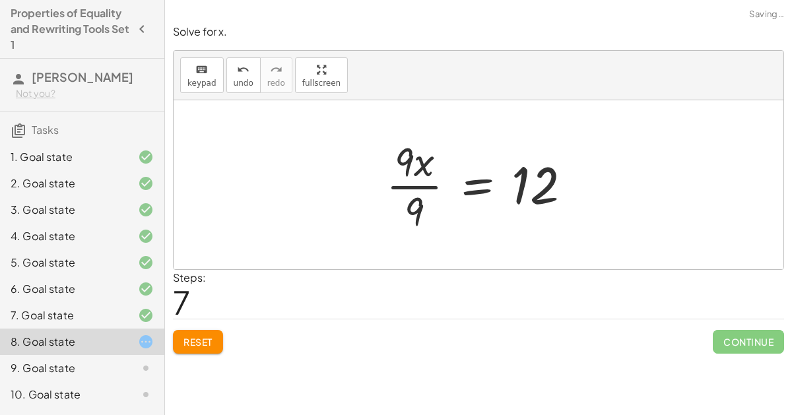
click at [397, 183] on div at bounding box center [483, 185] width 209 height 102
click at [400, 179] on div at bounding box center [483, 185] width 209 height 102
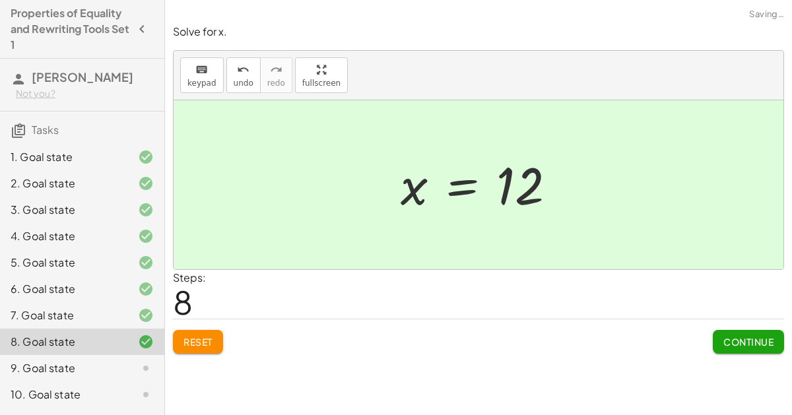
click at [731, 336] on span "Continue" at bounding box center [748, 342] width 50 height 12
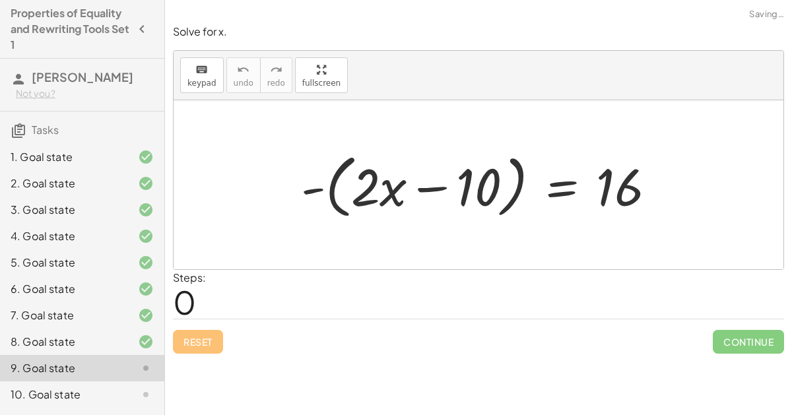
click at [371, 191] on div at bounding box center [483, 185] width 379 height 76
click at [427, 183] on div at bounding box center [483, 185] width 379 height 76
click at [323, 191] on div at bounding box center [483, 185] width 379 height 76
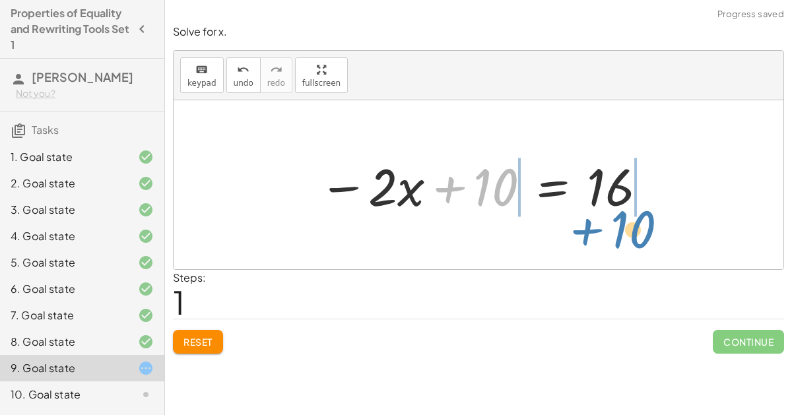
drag, startPoint x: 493, startPoint y: 182, endPoint x: 639, endPoint y: 219, distance: 150.4
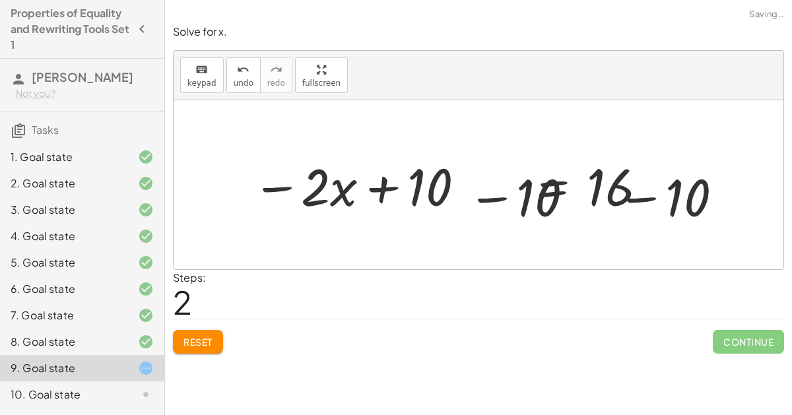
click at [643, 188] on div at bounding box center [483, 185] width 530 height 68
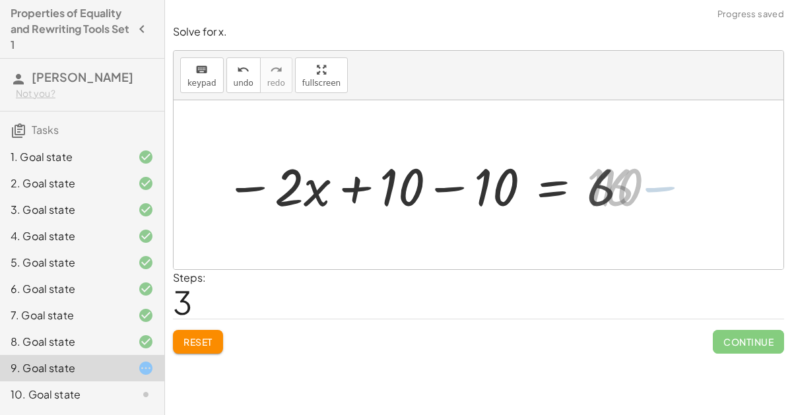
click at [466, 187] on div at bounding box center [427, 185] width 418 height 68
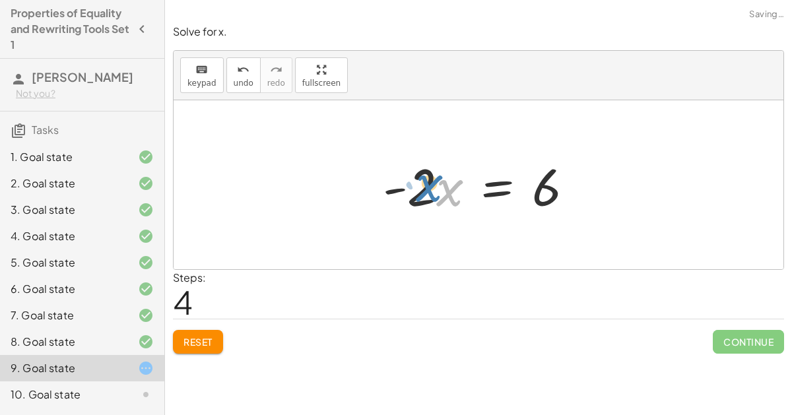
drag, startPoint x: 475, startPoint y: 182, endPoint x: 449, endPoint y: 174, distance: 27.6
click at [449, 174] on div at bounding box center [483, 185] width 214 height 68
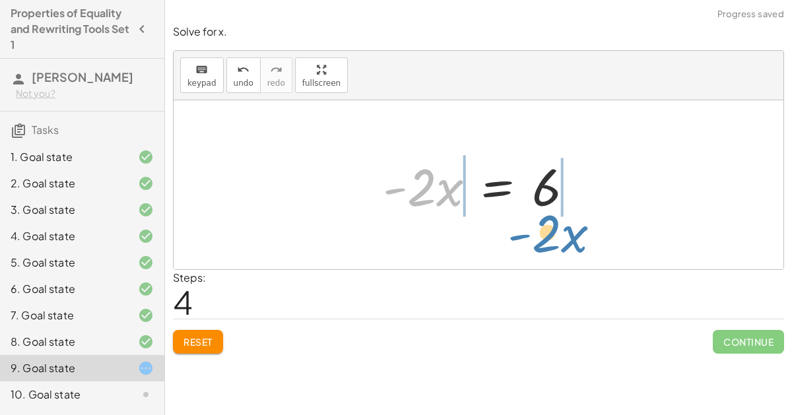
drag, startPoint x: 411, startPoint y: 183, endPoint x: 536, endPoint y: 229, distance: 133.4
click at [536, 229] on div "- ( + · 2 · x − 10 ) = 16 − · 2 · x + 10 = 16 − · 2 · x + 10 − 10 = + 16 − 10 −…" at bounding box center [479, 184] width 610 height 169
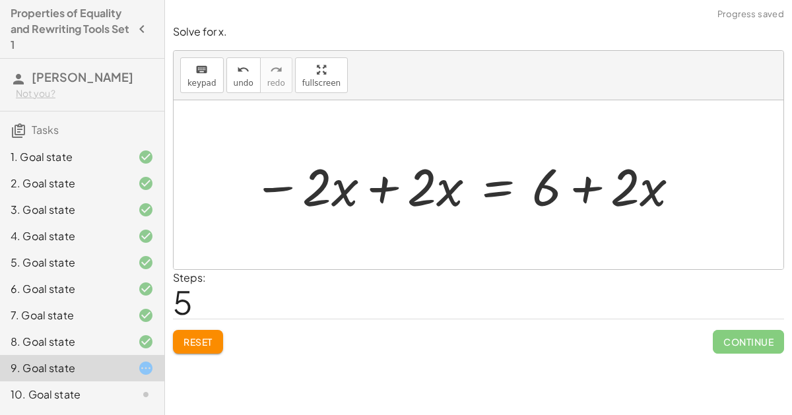
click at [585, 183] on div at bounding box center [466, 185] width 441 height 68
click at [624, 186] on div at bounding box center [466, 185] width 441 height 68
click at [243, 79] on span "undo" at bounding box center [244, 83] width 20 height 9
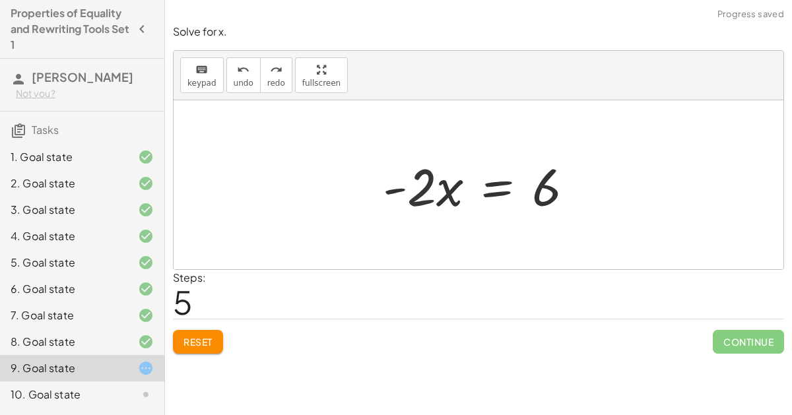
click at [414, 176] on div at bounding box center [483, 185] width 214 height 68
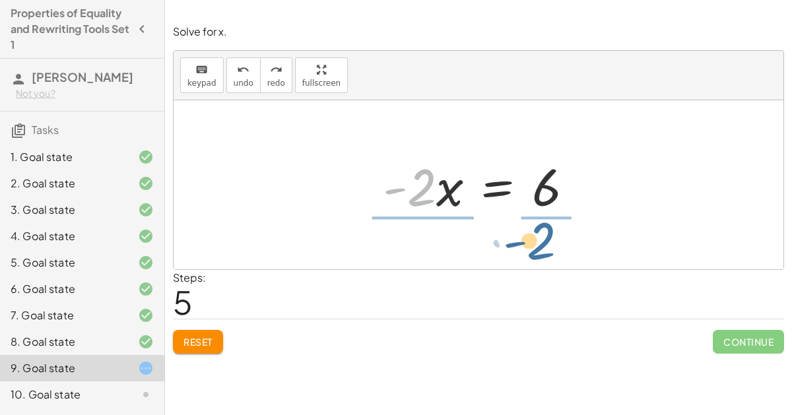
drag, startPoint x: 418, startPoint y: 201, endPoint x: 539, endPoint y: 255, distance: 132.9
click at [539, 255] on div "- ( + · 2 · x − 10 ) = 16 − · 2 · x + 10 = 16 − · 2 · x + 10 − 10 = + 16 − 10 −…" at bounding box center [479, 184] width 610 height 169
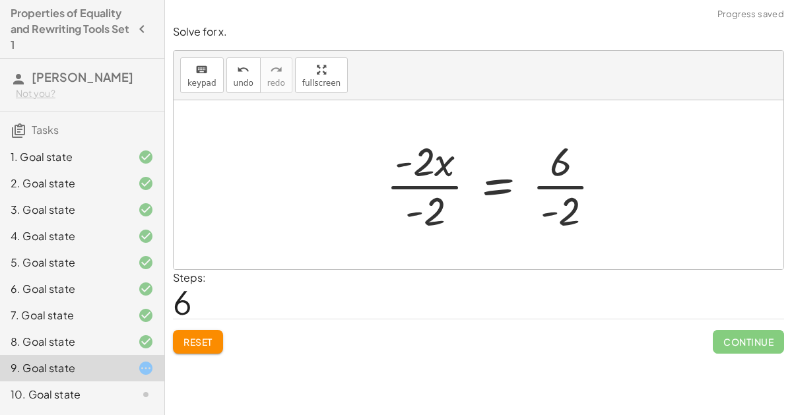
click at [564, 181] on div at bounding box center [499, 185] width 240 height 102
click at [430, 181] on div at bounding box center [497, 185] width 237 height 102
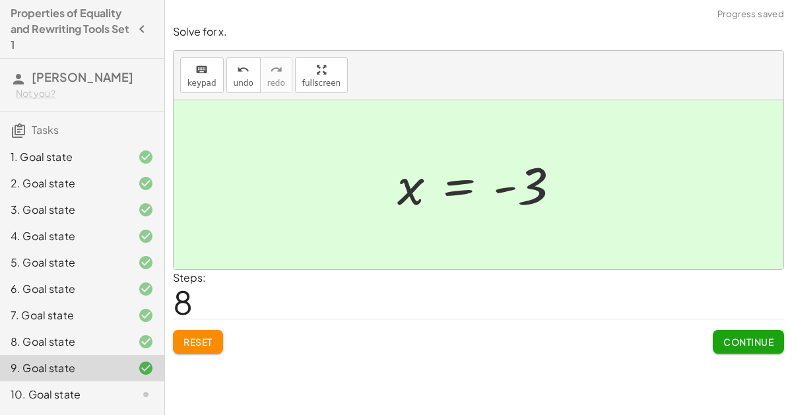
click at [737, 336] on span "Continue" at bounding box center [748, 342] width 50 height 12
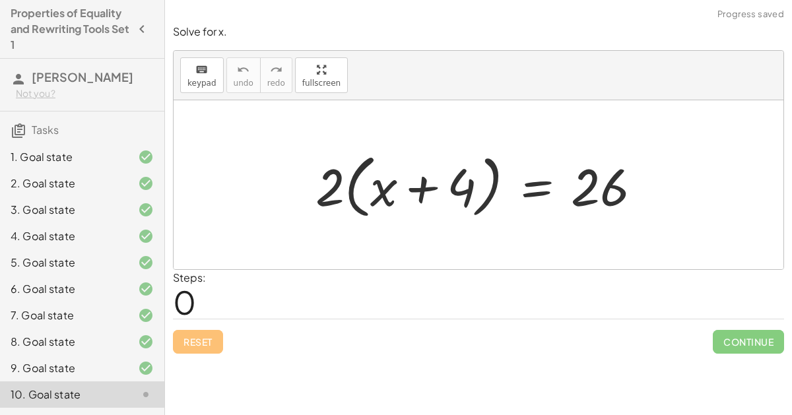
click at [112, 149] on div "1. Goal state" at bounding box center [64, 157] width 106 height 16
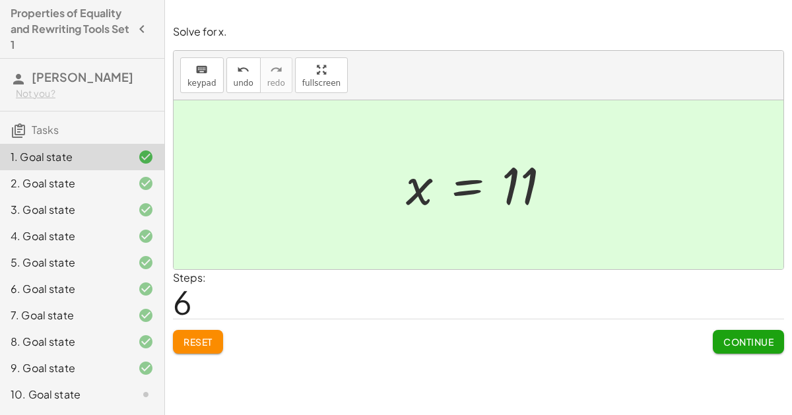
click at [53, 149] on div "1. Goal state" at bounding box center [64, 157] width 106 height 16
click at [89, 149] on div "1. Goal state" at bounding box center [64, 157] width 106 height 16
click at [214, 330] on button "Reset" at bounding box center [198, 342] width 50 height 24
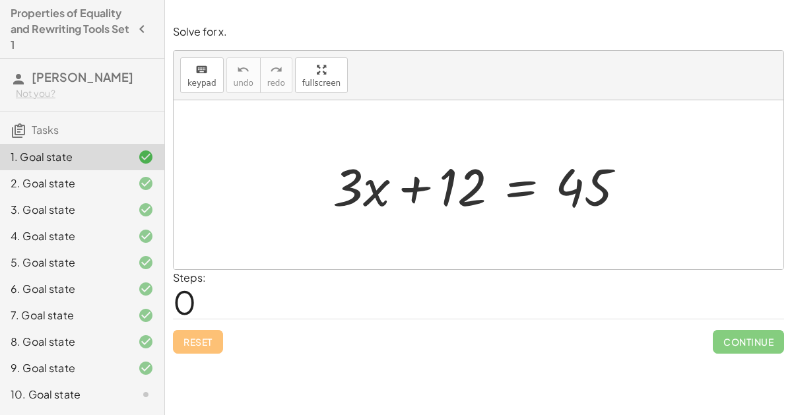
click at [142, 176] on icon at bounding box center [146, 184] width 16 height 16
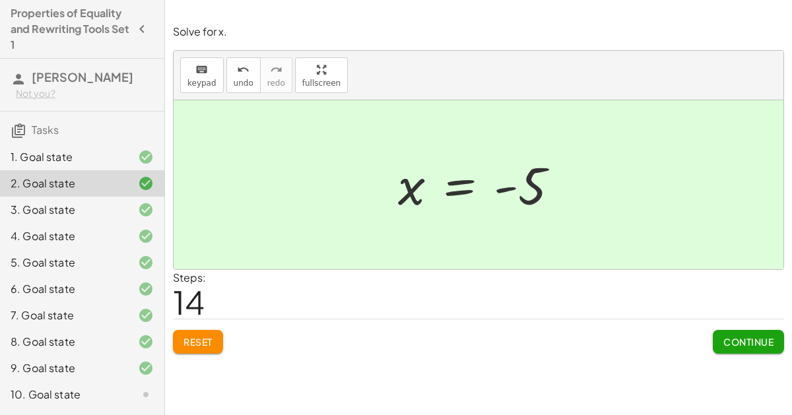
click at [185, 330] on button "Reset" at bounding box center [198, 342] width 50 height 24
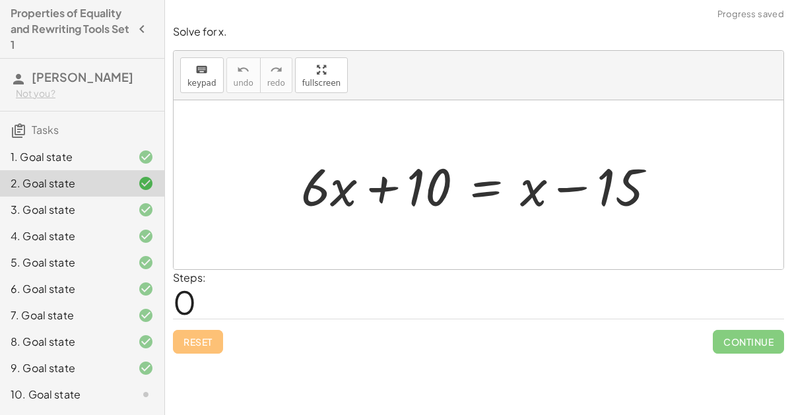
click at [587, 181] on div at bounding box center [483, 185] width 378 height 68
drag, startPoint x: 551, startPoint y: 189, endPoint x: 528, endPoint y: 187, distance: 23.2
click at [528, 187] on div at bounding box center [483, 185] width 378 height 68
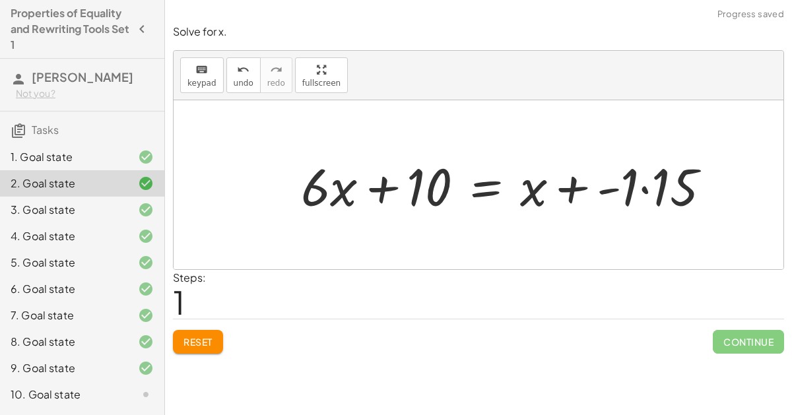
click at [658, 184] on div at bounding box center [510, 185] width 433 height 68
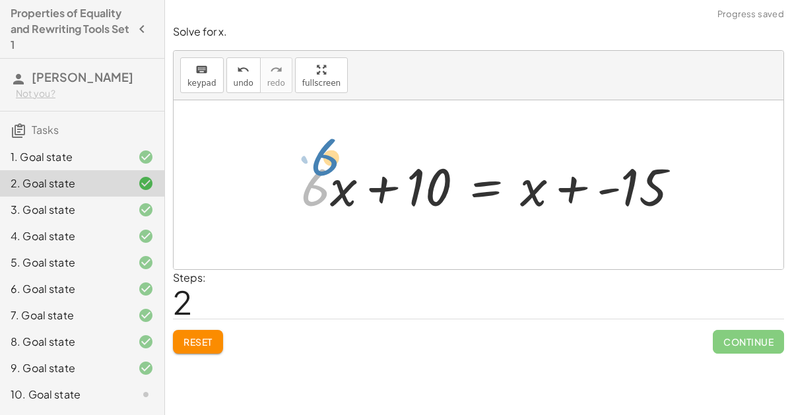
drag, startPoint x: 304, startPoint y: 176, endPoint x: 284, endPoint y: 140, distance: 41.1
click at [284, 140] on div "+ · 6 · x + 10 = + x − 15 + · 6 · x + 10 = + x + · - 1 · 15 · 6 + · x + · 6 · x…" at bounding box center [479, 184] width 610 height 169
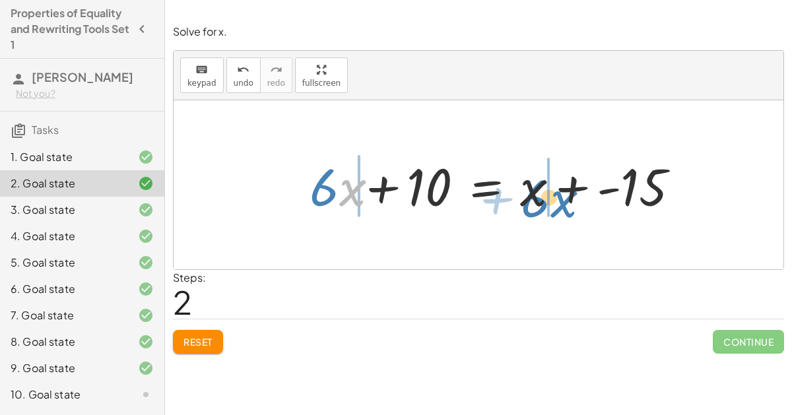
drag, startPoint x: 338, startPoint y: 180, endPoint x: 547, endPoint y: 193, distance: 209.6
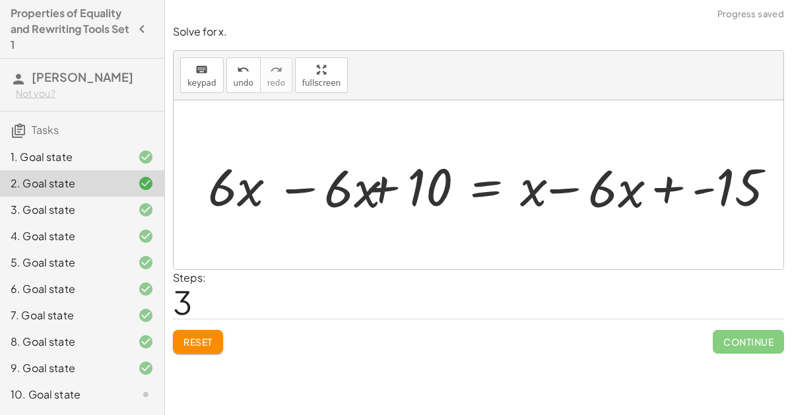
click at [580, 191] on div at bounding box center [496, 185] width 614 height 68
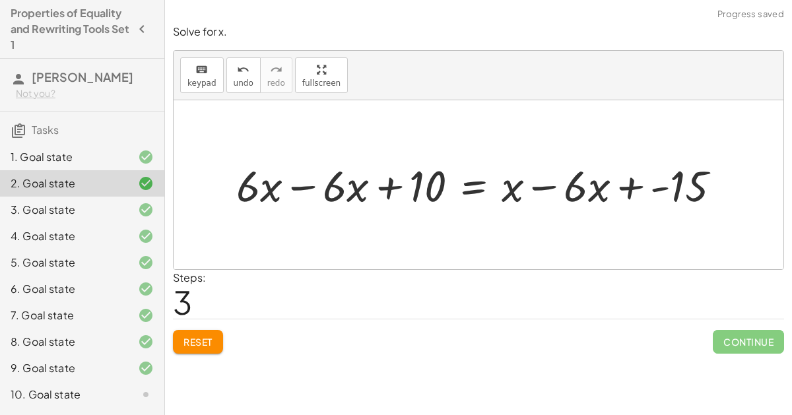
click at [303, 183] on div at bounding box center [484, 184] width 508 height 57
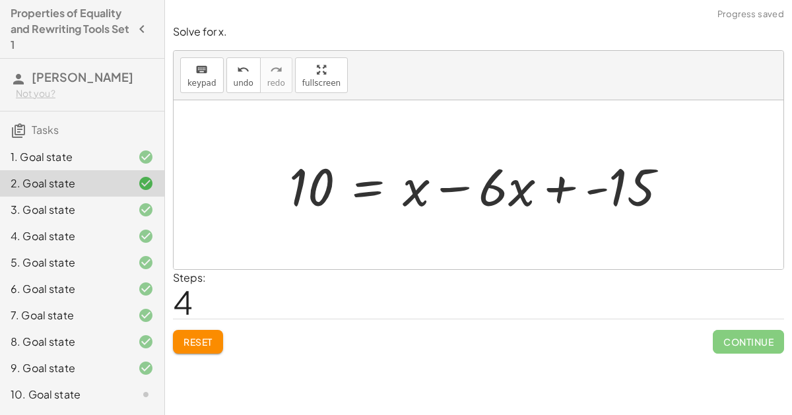
click at [453, 181] on div at bounding box center [483, 185] width 402 height 68
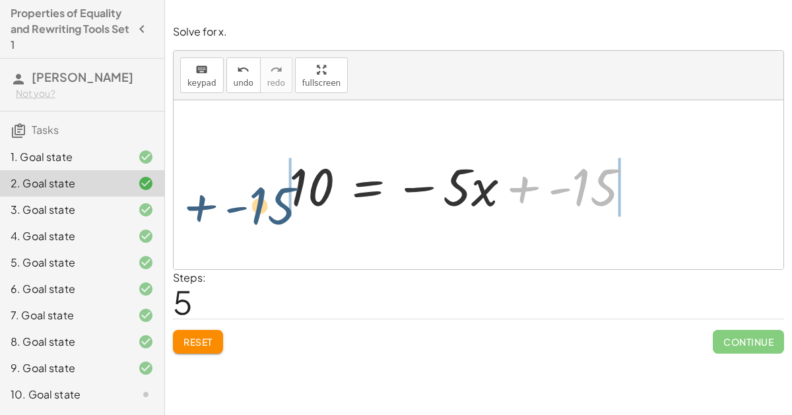
drag, startPoint x: 573, startPoint y: 187, endPoint x: 250, endPoint y: 205, distance: 323.8
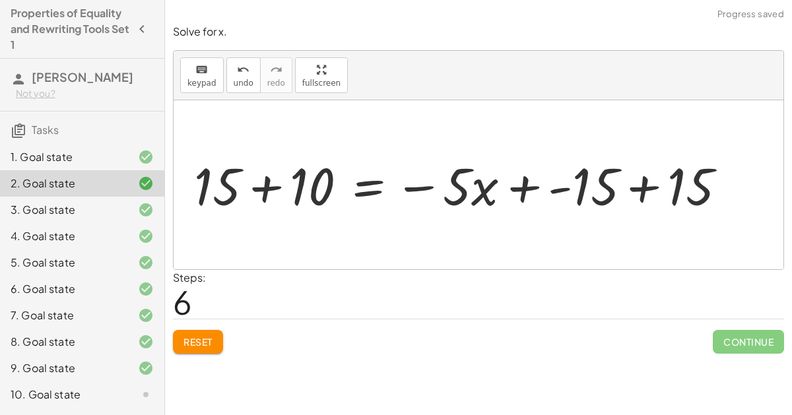
click at [271, 177] on div at bounding box center [457, 185] width 505 height 62
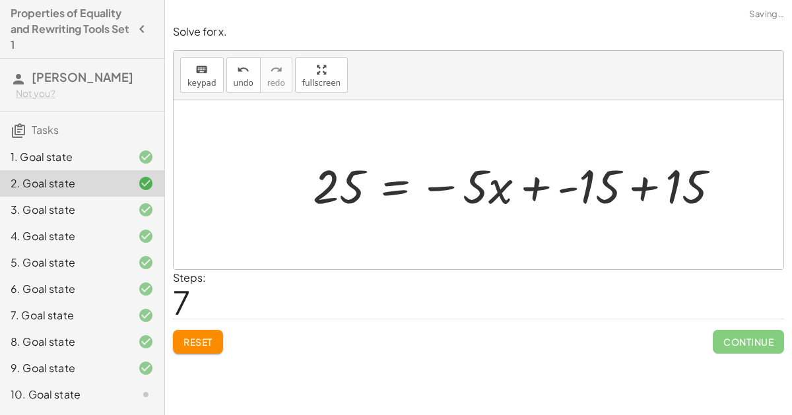
click at [636, 187] on div at bounding box center [521, 185] width 430 height 62
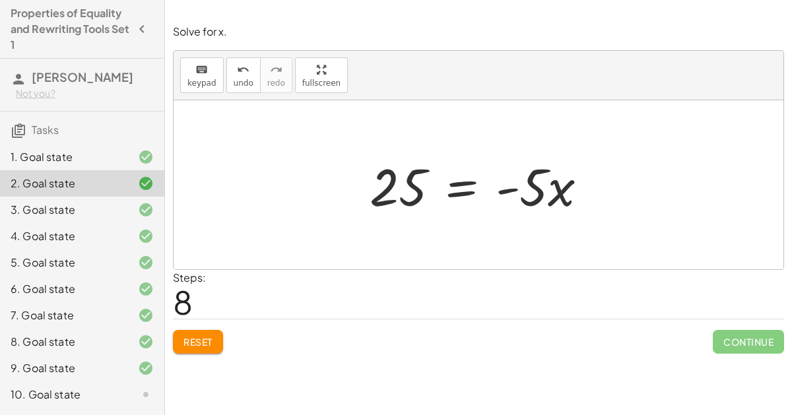
click at [142, 197] on div "3. Goal state" at bounding box center [82, 210] width 164 height 26
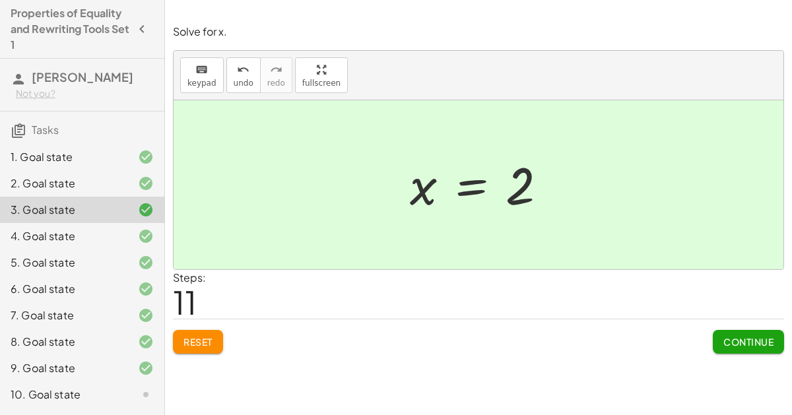
click at [58, 228] on div "4. Goal state" at bounding box center [64, 236] width 106 height 16
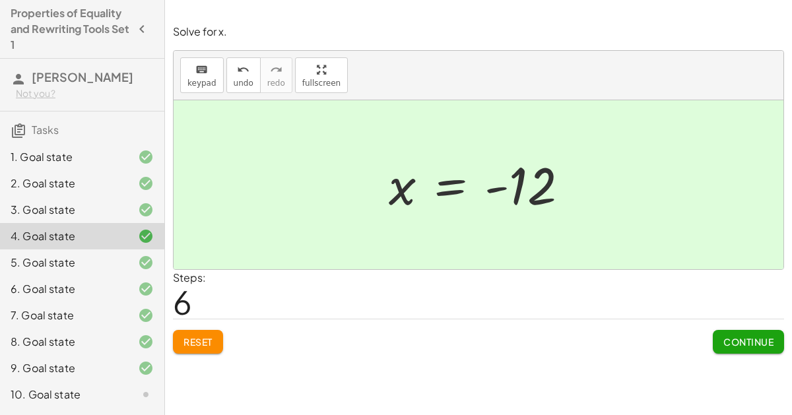
click at [210, 336] on div "Solve for x. keyboard keypad undo undo redo redo fullscreen + 20 − · 3 · x = 56…" at bounding box center [478, 188] width 627 height 345
click at [201, 336] on span "Reset" at bounding box center [197, 342] width 29 height 12
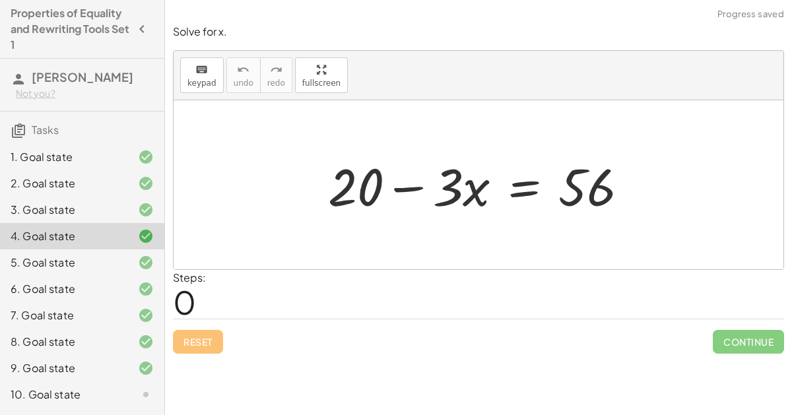
click at [397, 170] on div at bounding box center [483, 185] width 325 height 68
click at [381, 174] on div at bounding box center [483, 185] width 325 height 68
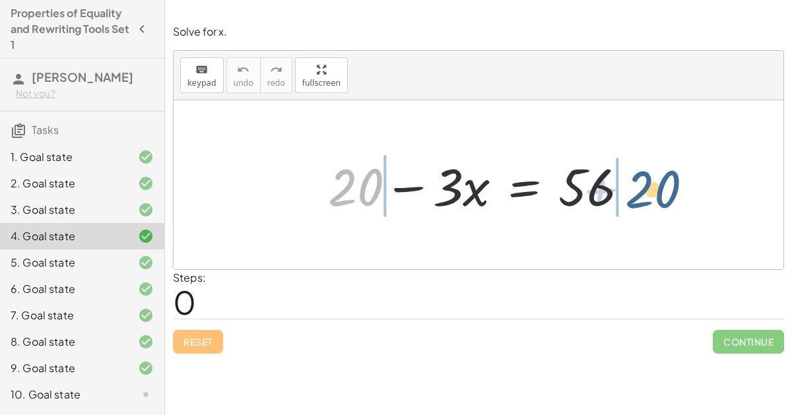
drag, startPoint x: 357, startPoint y: 180, endPoint x: 656, endPoint y: 179, distance: 298.9
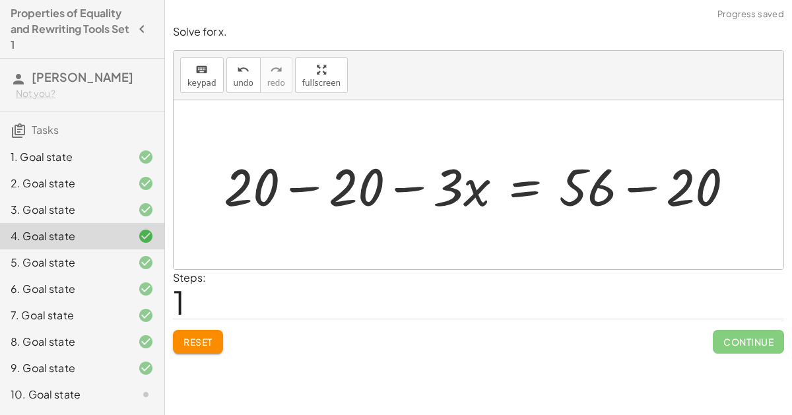
click at [637, 183] on div at bounding box center [484, 185] width 534 height 68
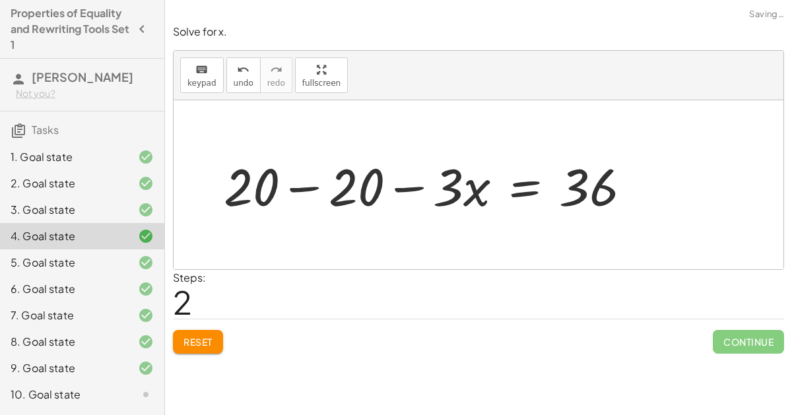
click at [313, 183] on div at bounding box center [432, 185] width 431 height 68
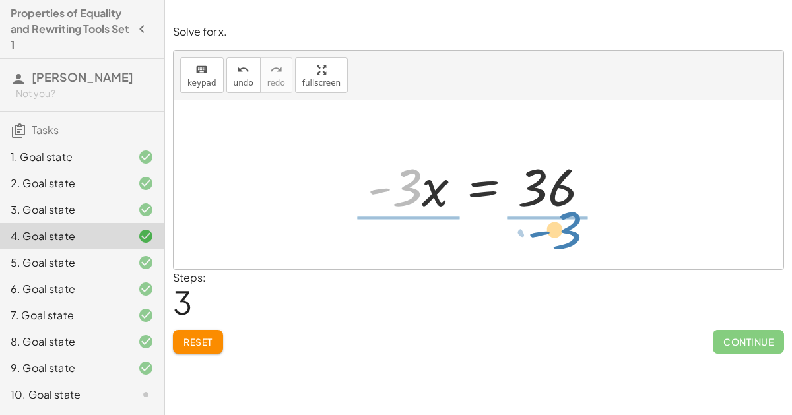
drag, startPoint x: 401, startPoint y: 188, endPoint x: 561, endPoint y: 230, distance: 165.2
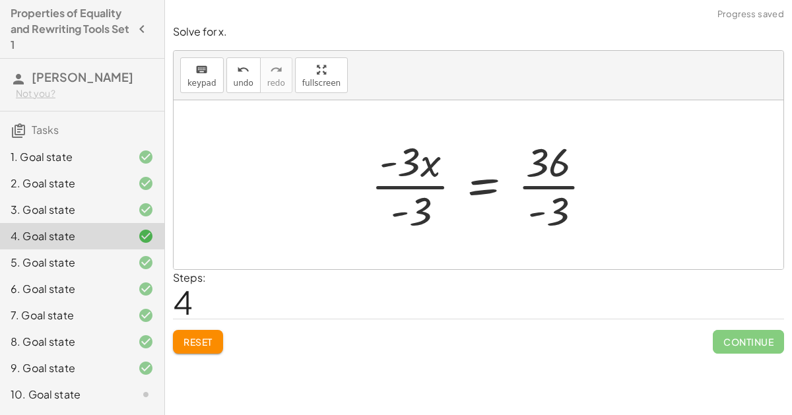
click at [555, 169] on div at bounding box center [486, 185] width 245 height 102
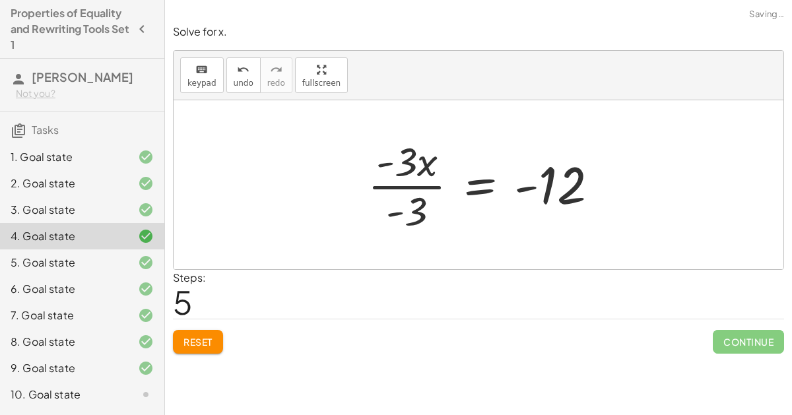
click at [395, 171] on div at bounding box center [488, 185] width 255 height 102
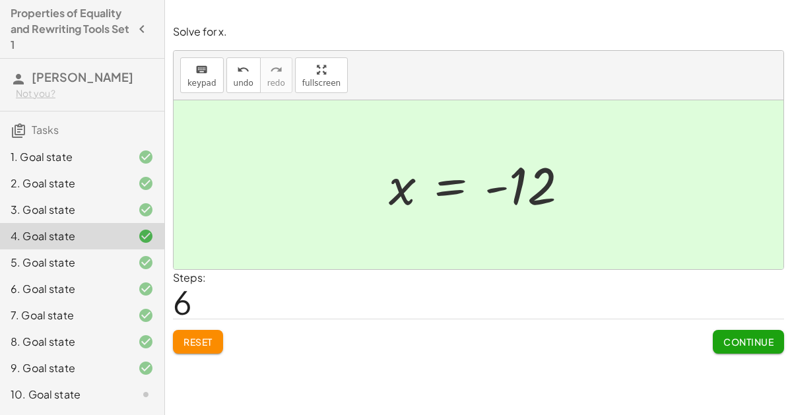
click at [111, 255] on div "5. Goal state" at bounding box center [64, 263] width 106 height 16
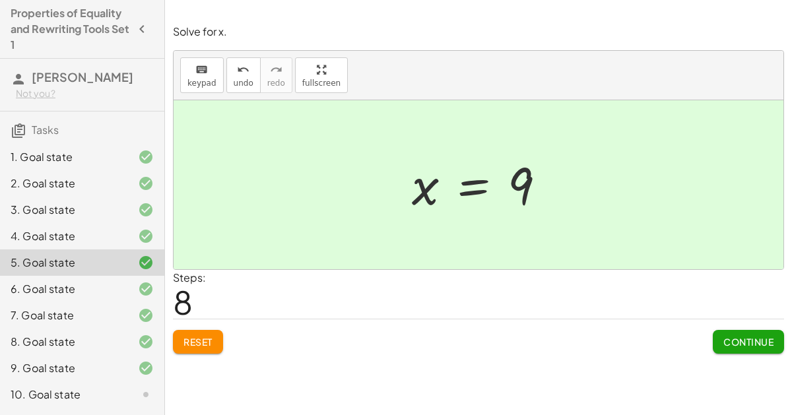
click at [88, 281] on div "6. Goal state" at bounding box center [64, 289] width 106 height 16
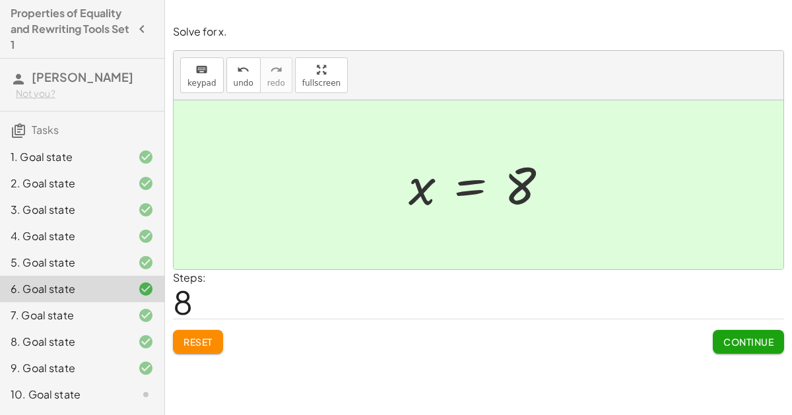
click at [189, 330] on button "Reset" at bounding box center [198, 342] width 50 height 24
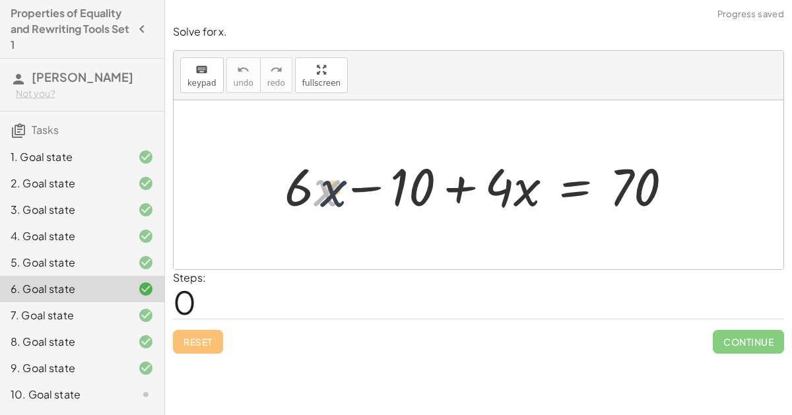
drag, startPoint x: 317, startPoint y: 178, endPoint x: 324, endPoint y: 179, distance: 7.4
click at [324, 179] on div at bounding box center [484, 185] width 412 height 68
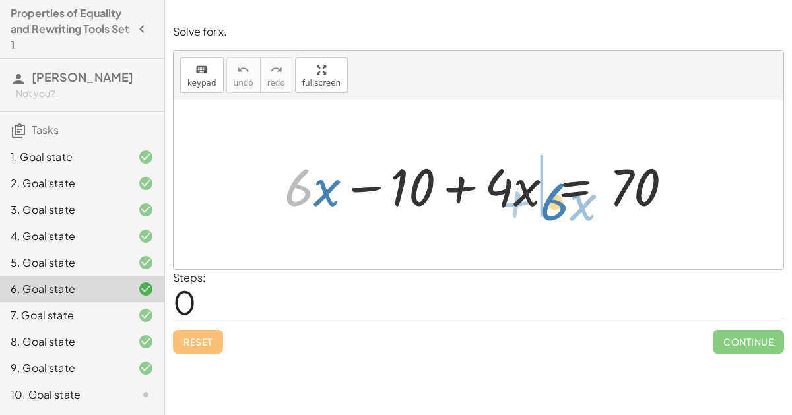
drag, startPoint x: 302, startPoint y: 183, endPoint x: 553, endPoint y: 193, distance: 250.9
click at [553, 193] on div at bounding box center [484, 185] width 412 height 68
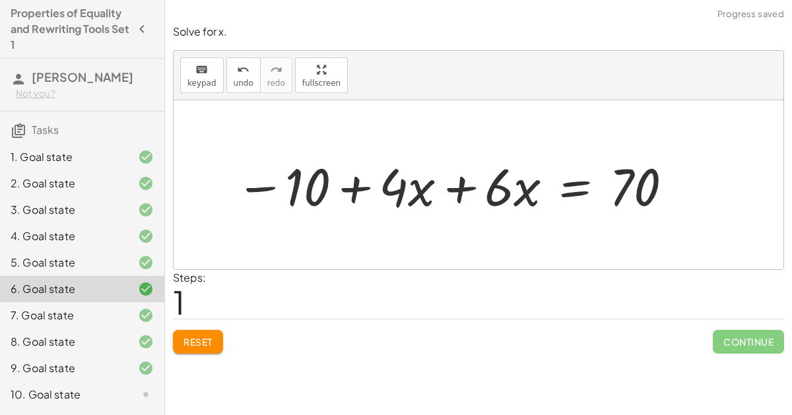
click at [474, 184] on div at bounding box center [455, 185] width 452 height 68
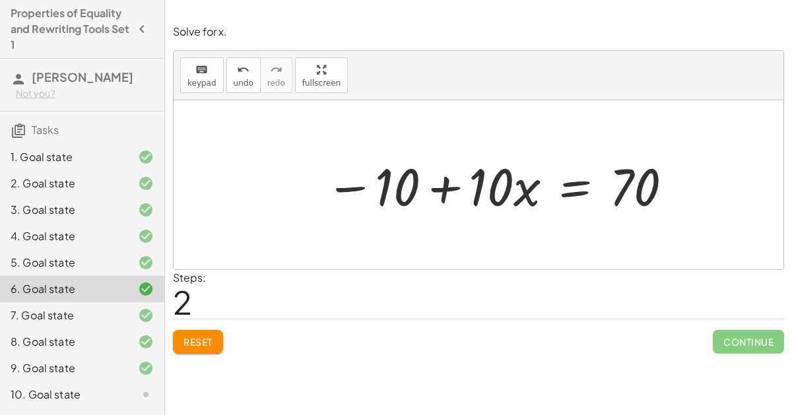
click at [127, 307] on div at bounding box center [135, 315] width 37 height 16
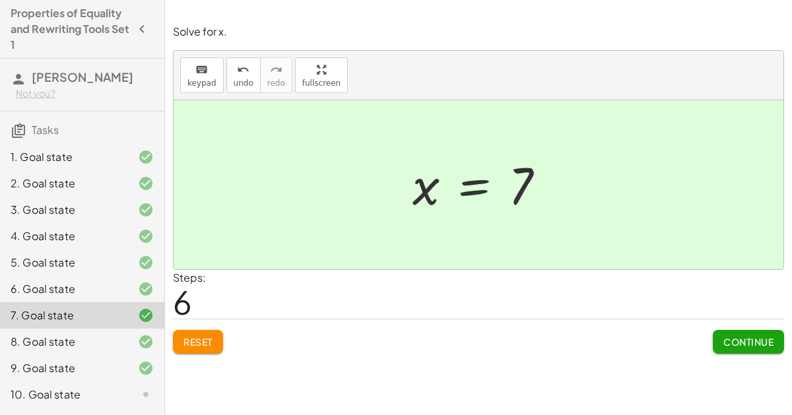
click at [52, 334] on div "8. Goal state" at bounding box center [64, 342] width 106 height 16
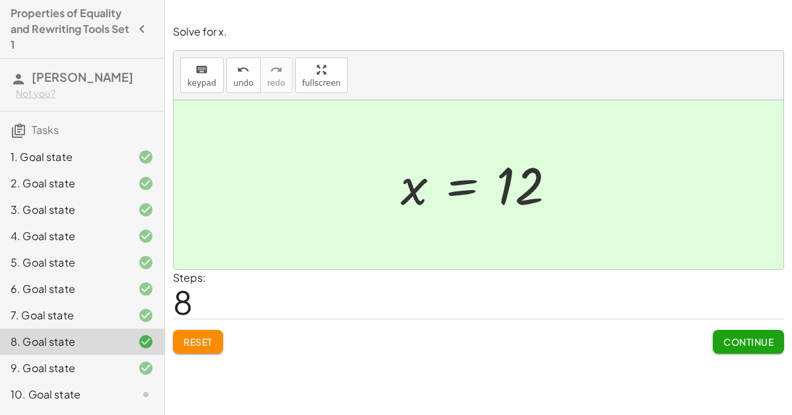
click at [99, 360] on div "9. Goal state" at bounding box center [64, 368] width 106 height 16
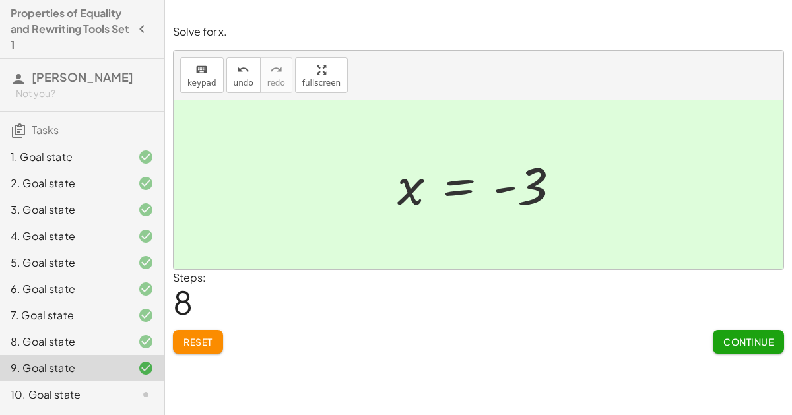
click at [131, 228] on div at bounding box center [135, 236] width 37 height 16
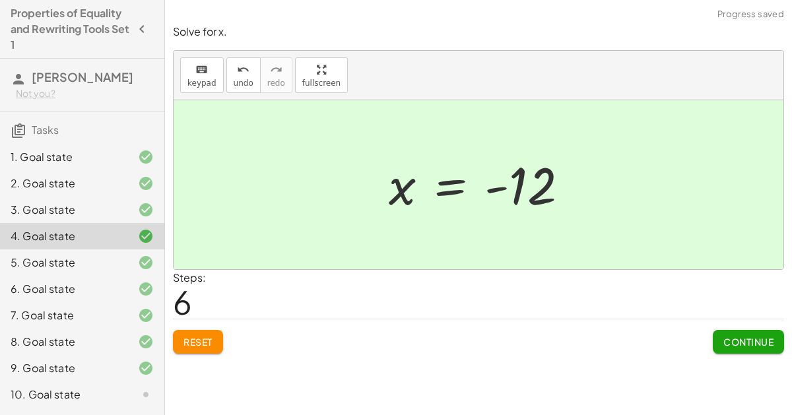
click at [133, 360] on div at bounding box center [135, 368] width 37 height 16
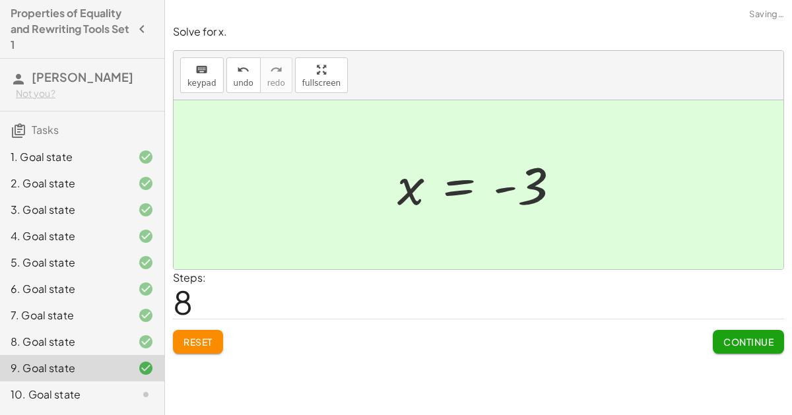
click at [193, 336] on span "Reset" at bounding box center [197, 342] width 29 height 12
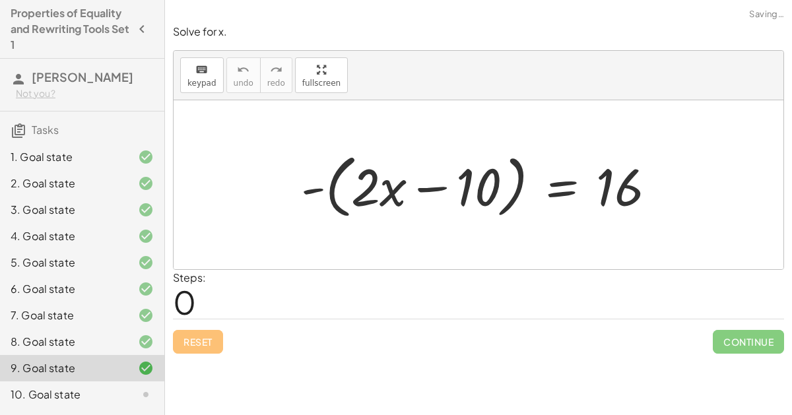
click at [396, 173] on div at bounding box center [483, 185] width 379 height 76
click at [306, 184] on div at bounding box center [483, 185] width 379 height 76
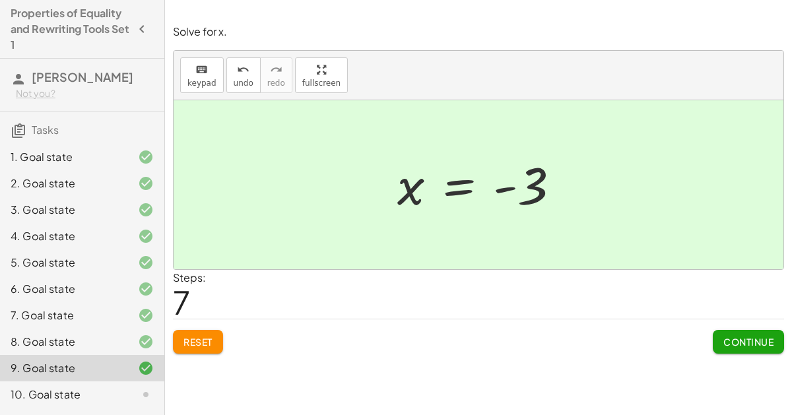
click at [93, 355] on div "9. Goal state" at bounding box center [82, 368] width 164 height 26
click at [100, 387] on div "10. Goal state" at bounding box center [64, 395] width 106 height 16
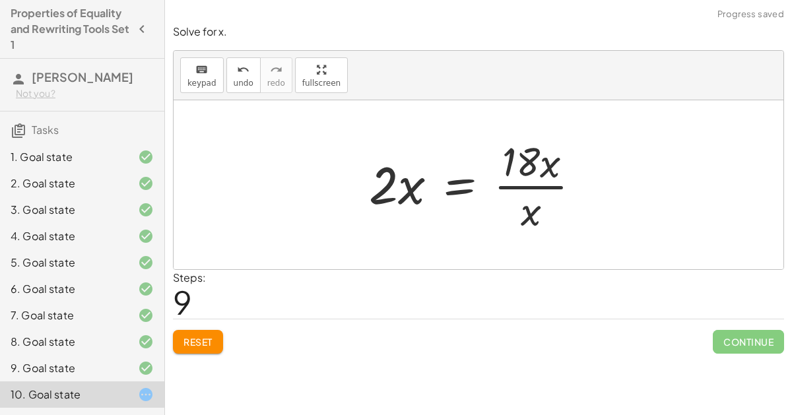
click at [198, 336] on span "Reset" at bounding box center [197, 342] width 29 height 12
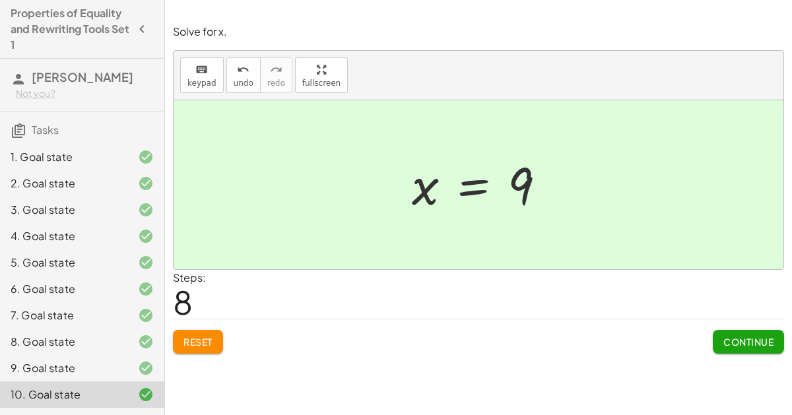
click at [53, 413] on div "11. Goal state" at bounding box center [64, 421] width 106 height 16
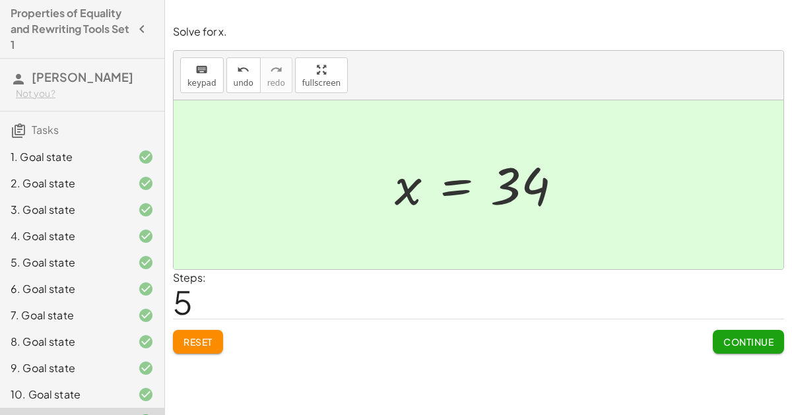
click at [733, 330] on button "Continue" at bounding box center [748, 342] width 71 height 24
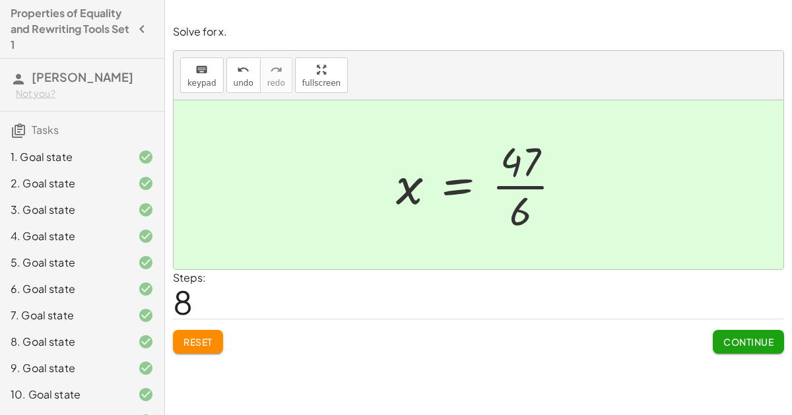
click at [43, 413] on div "11. Goal state" at bounding box center [64, 421] width 106 height 16
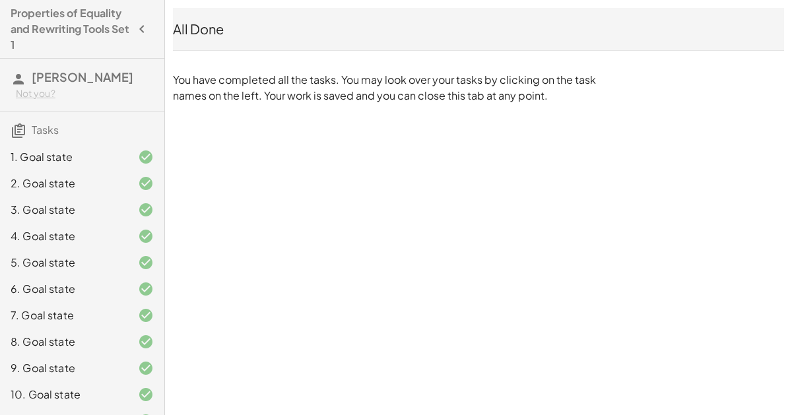
click at [18, 413] on div "11. Goal state" at bounding box center [64, 421] width 106 height 16
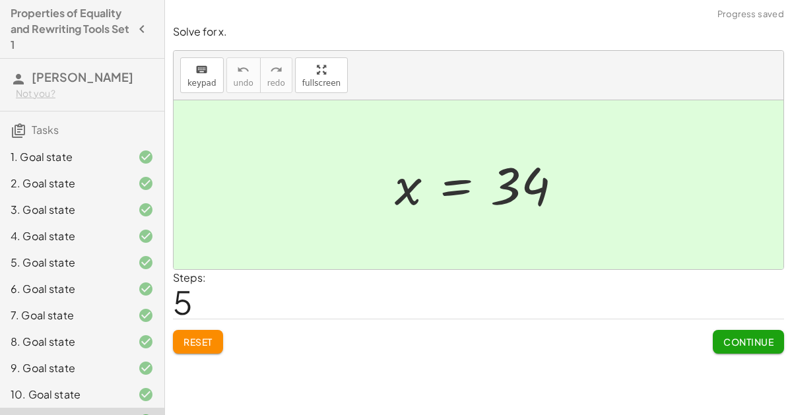
click at [80, 408] on div "11. Goal state" at bounding box center [82, 421] width 164 height 26
click at [203, 336] on span "Reset" at bounding box center [197, 342] width 29 height 12
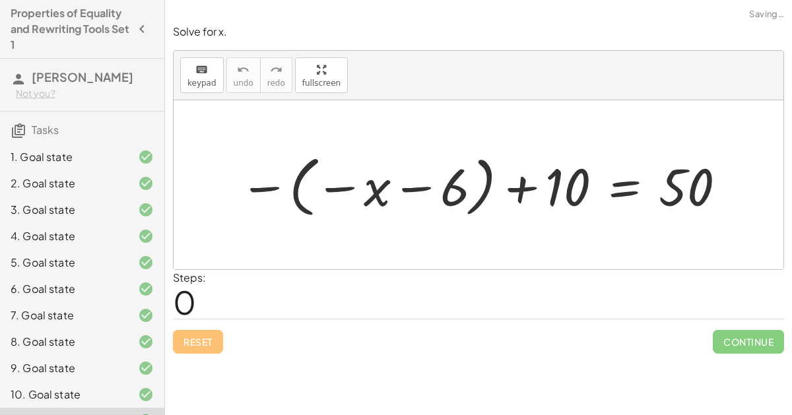
click at [282, 181] on div at bounding box center [483, 184] width 501 height 73
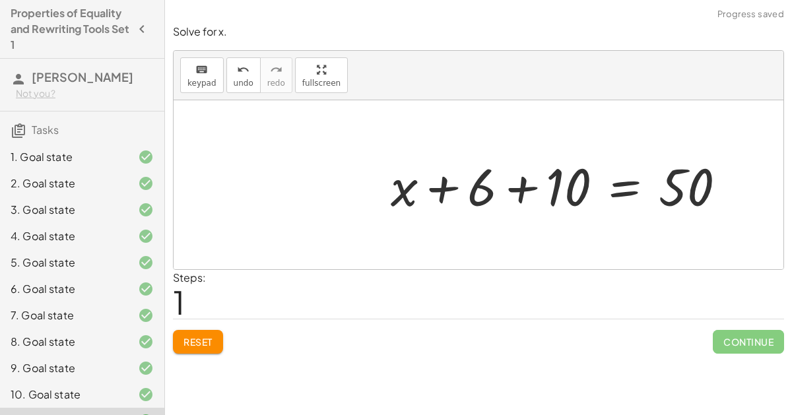
click at [516, 176] on div at bounding box center [563, 185] width 359 height 68
